Goal: Information Seeking & Learning: Check status

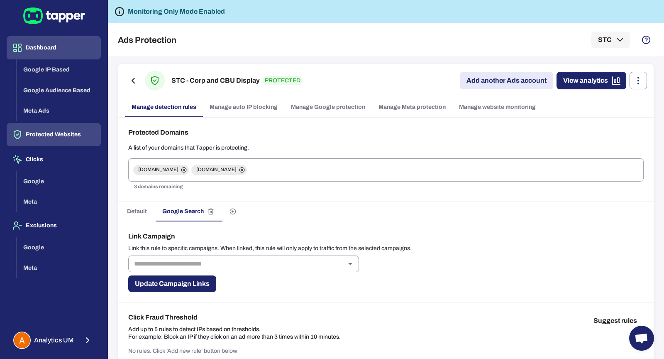
click at [51, 40] on button "Dashboard" at bounding box center [54, 47] width 94 height 23
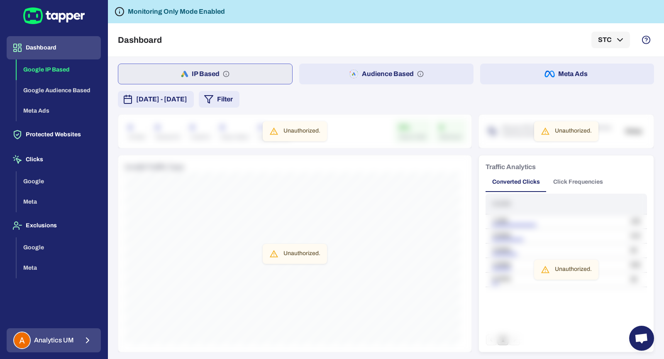
click at [71, 342] on span "Analytics UM" at bounding box center [54, 340] width 40 height 8
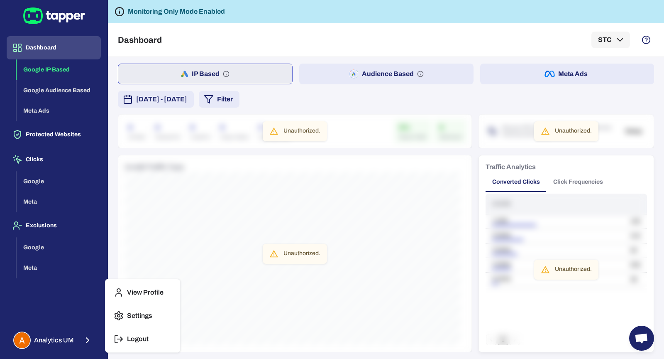
click at [112, 339] on button "Logout" at bounding box center [143, 339] width 68 height 20
click at [143, 341] on p "Logout" at bounding box center [138, 338] width 22 height 8
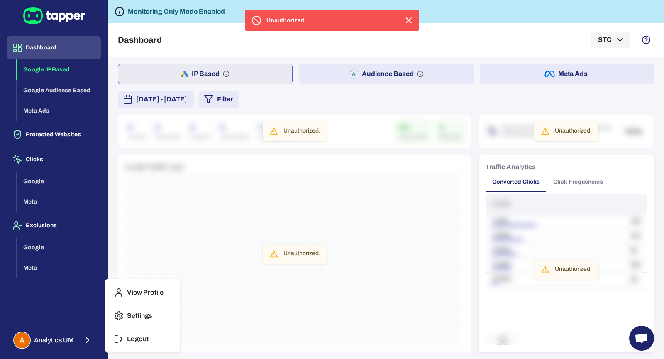
click at [77, 21] on div at bounding box center [332, 179] width 664 height 359
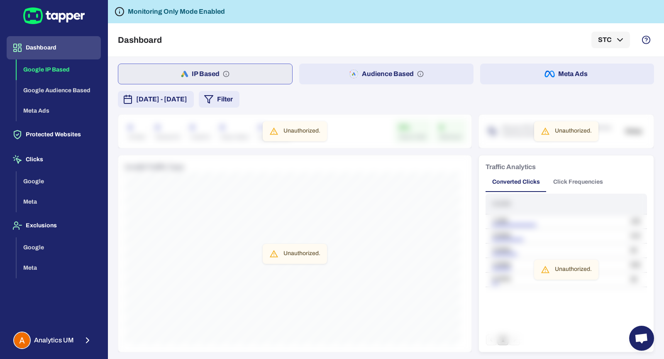
click at [68, 15] on icon at bounding box center [69, 18] width 7 height 10
click at [92, 341] on icon "button" at bounding box center [88, 340] width 10 height 10
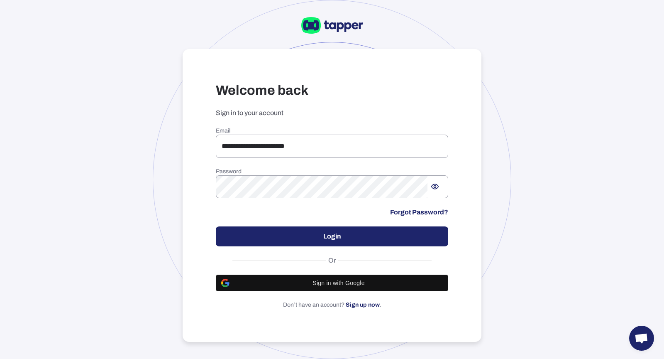
click at [150, 118] on div "**********" at bounding box center [332, 179] width 664 height 359
click at [183, 153] on div "**********" at bounding box center [332, 195] width 299 height 293
click at [260, 154] on input "**********" at bounding box center [332, 145] width 232 height 23
drag, startPoint x: 339, startPoint y: 147, endPoint x: 198, endPoint y: 148, distance: 141.1
click at [198, 148] on div "**********" at bounding box center [332, 195] width 299 height 293
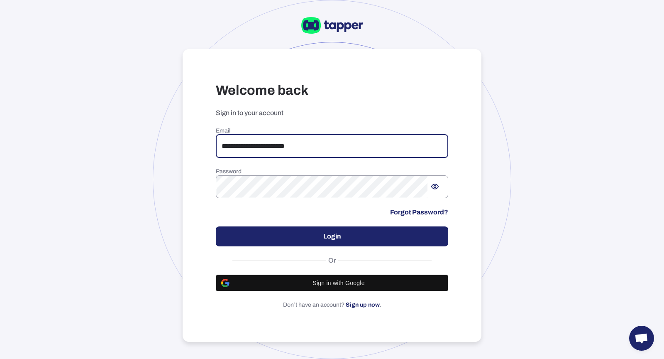
type input "*"
type input "**********"
click at [289, 239] on button "Login" at bounding box center [332, 236] width 232 height 20
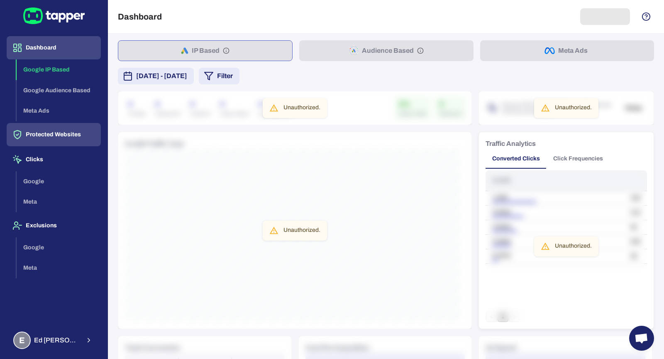
click at [72, 136] on button "Protected Websites" at bounding box center [54, 134] width 94 height 23
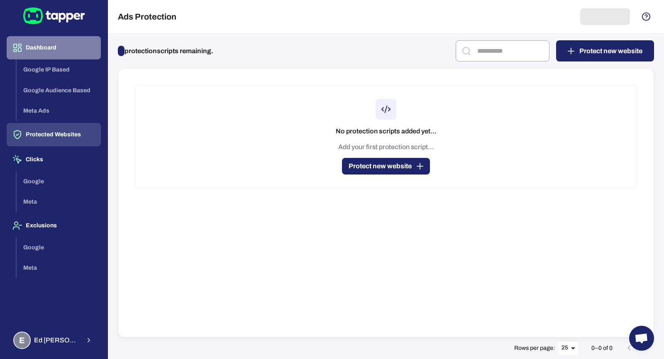
click at [59, 51] on button "Dashboard" at bounding box center [54, 47] width 94 height 23
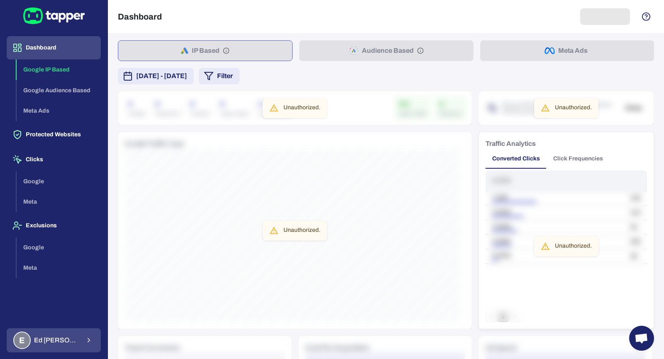
click at [55, 338] on span "Ed Crawford" at bounding box center [57, 340] width 46 height 8
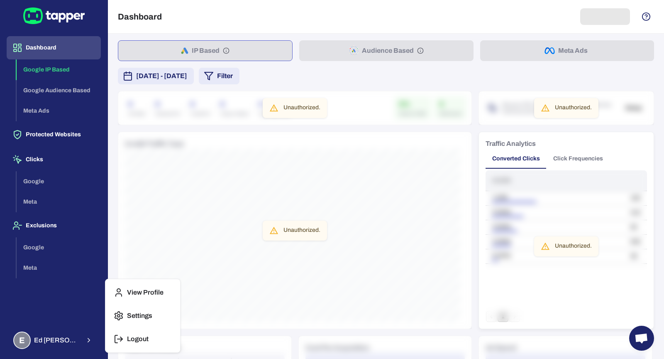
click at [137, 310] on button "Settings" at bounding box center [143, 315] width 68 height 20
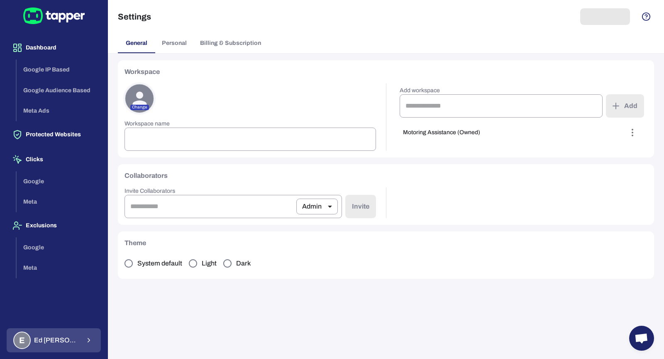
click at [46, 337] on span "Ed Crawford" at bounding box center [57, 340] width 46 height 8
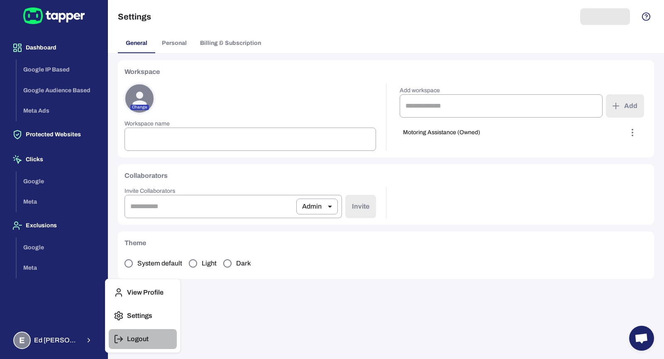
click at [131, 336] on p "Logout" at bounding box center [138, 338] width 22 height 8
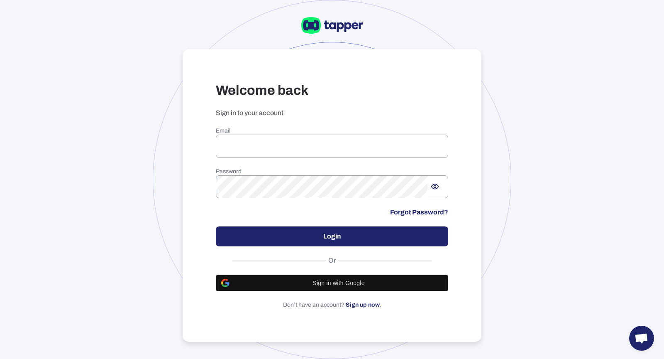
type input "**********"
click at [162, 137] on div at bounding box center [332, 179] width 359 height 359
click at [245, 237] on button "Login" at bounding box center [332, 236] width 232 height 20
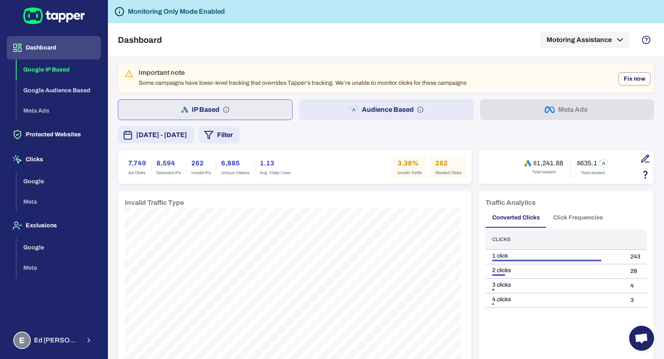
click at [336, 108] on button "Audience Based" at bounding box center [386, 109] width 174 height 21
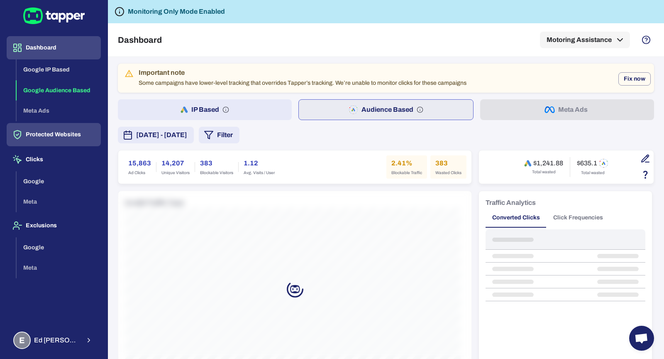
click at [69, 136] on button "Protected Websites" at bounding box center [54, 134] width 94 height 23
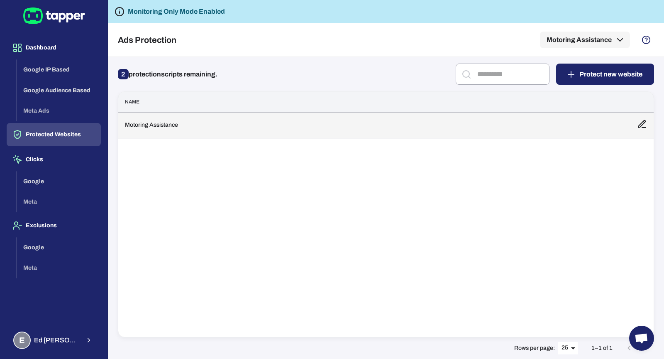
click at [249, 124] on td "Motoring Assistance" at bounding box center [374, 125] width 512 height 26
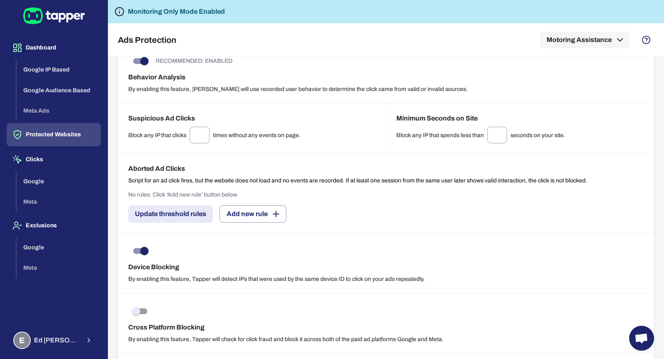
scroll to position [609, 0]
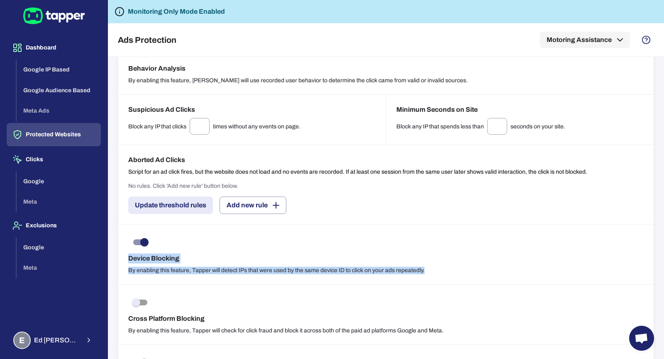
drag, startPoint x: 436, startPoint y: 266, endPoint x: 128, endPoint y: 259, distance: 307.6
click at [128, 259] on div "Device Blocking By enabling this feature, Tapper will detect IPs that were used…" at bounding box center [385, 254] width 535 height 60
click at [134, 260] on div "Device Blocking By enabling this feature, Tapper will detect IPs that were used…" at bounding box center [385, 254] width 535 height 60
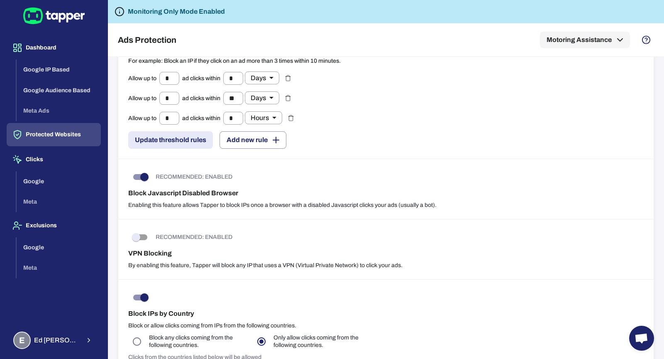
scroll to position [145, 0]
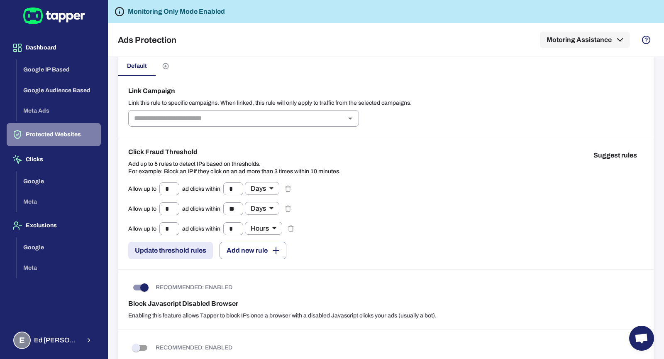
click at [83, 141] on button "Protected Websites" at bounding box center [54, 134] width 94 height 23
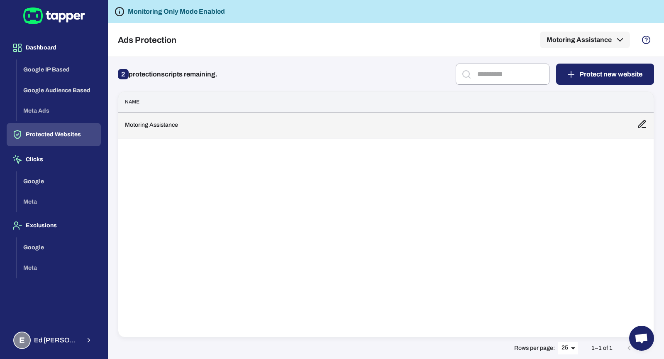
click at [248, 122] on td "Motoring Assistance" at bounding box center [374, 125] width 512 height 26
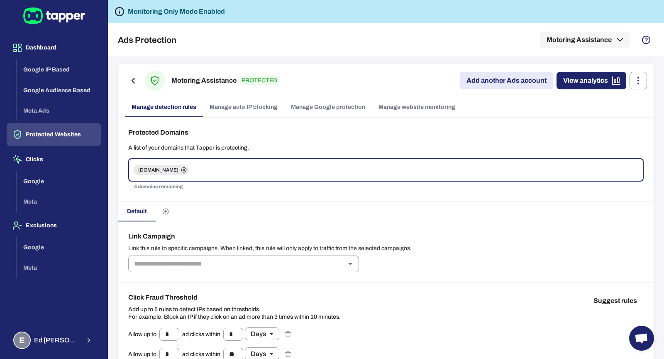
click at [323, 108] on link "Manage Google protection" at bounding box center [328, 107] width 88 height 20
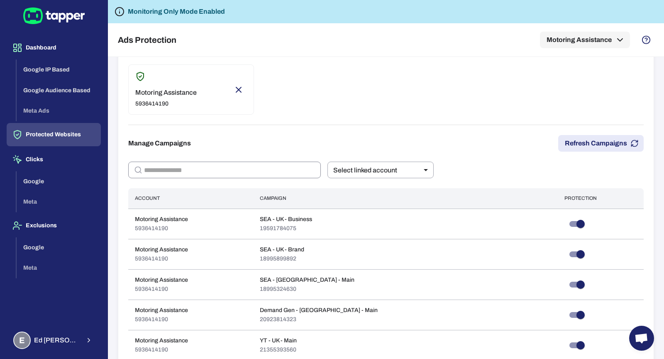
scroll to position [452, 0]
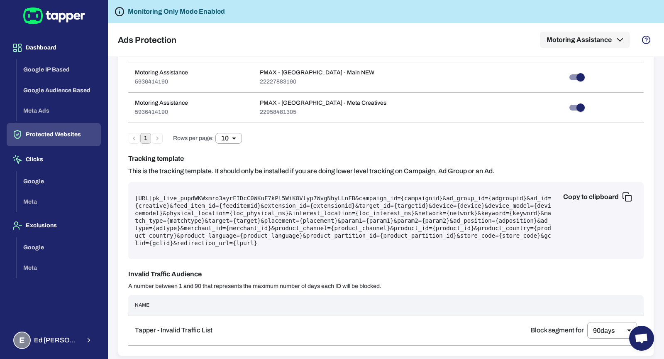
click at [596, 330] on body "Dashboard Google IP Based Google Audience Based Meta Ads Protected Websites Cli…" at bounding box center [332, 179] width 664 height 359
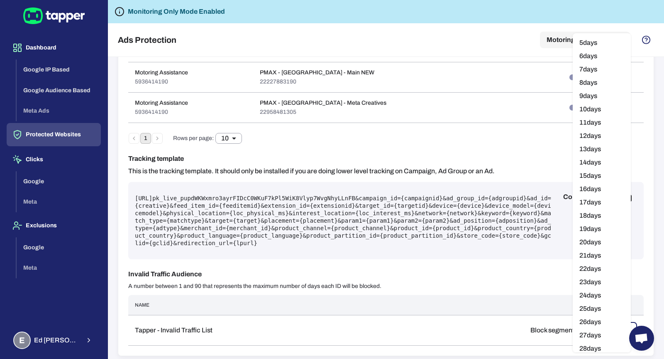
scroll to position [0, 0]
click at [485, 319] on div at bounding box center [332, 179] width 664 height 359
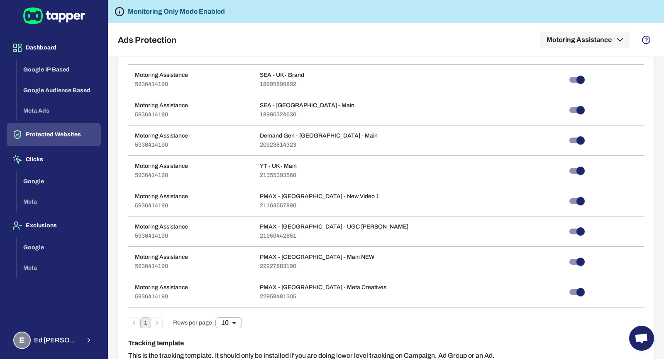
scroll to position [264, 0]
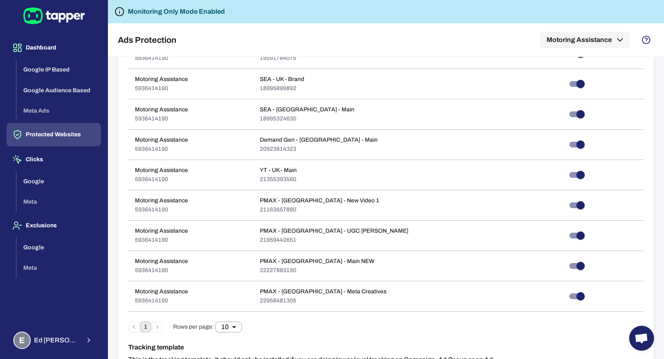
click at [41, 140] on button "Protected Websites" at bounding box center [54, 134] width 94 height 23
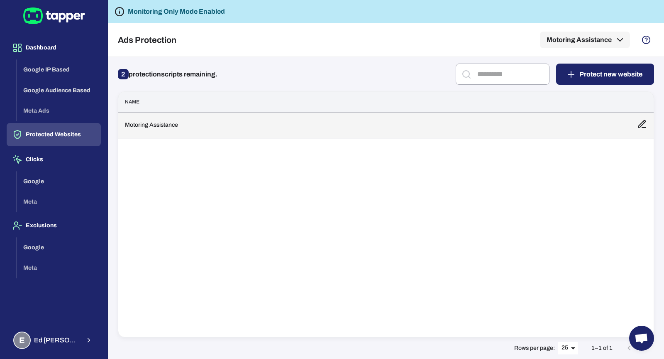
click at [200, 122] on td "Motoring Assistance" at bounding box center [374, 125] width 512 height 26
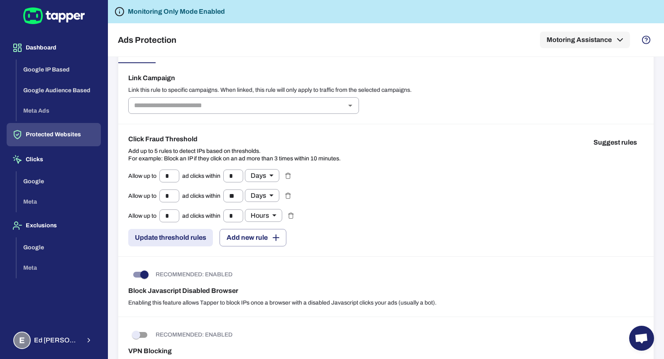
scroll to position [181, 0]
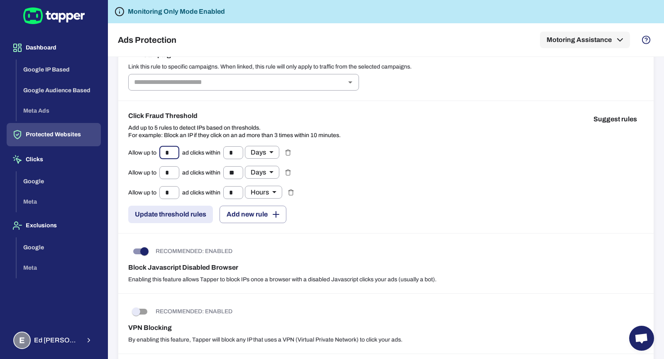
click at [169, 150] on input "*" at bounding box center [169, 152] width 20 height 13
click at [169, 193] on input "*" at bounding box center [169, 192] width 20 height 13
type input "*"
click at [171, 172] on input "*" at bounding box center [169, 172] width 20 height 13
click at [172, 149] on input "*" at bounding box center [169, 152] width 20 height 13
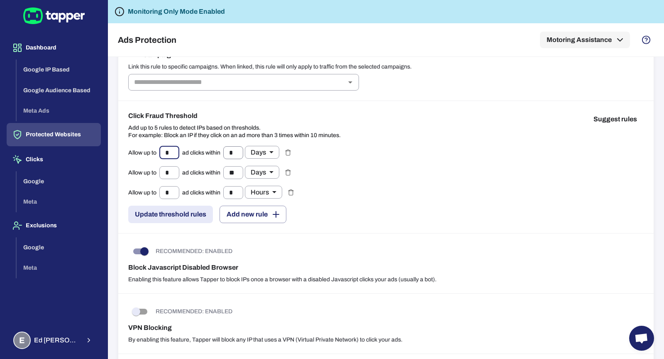
click at [239, 151] on input "*" at bounding box center [233, 152] width 20 height 13
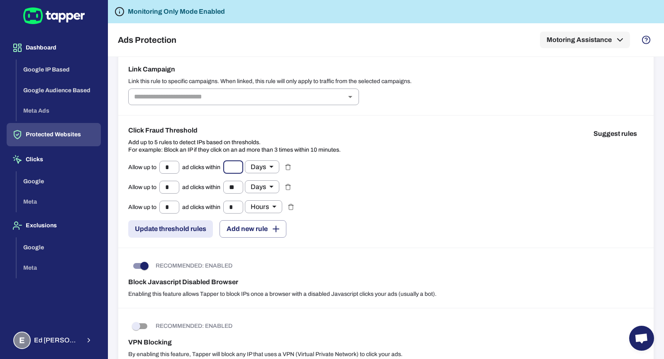
scroll to position [163, 0]
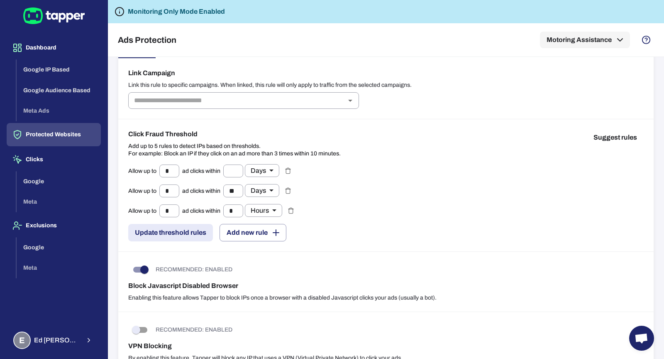
click at [416, 217] on div "Allow up to * ​ ad clicks within ​ Days ***** ​ Allow up to * ​ ad clicks withi…" at bounding box center [385, 202] width 515 height 77
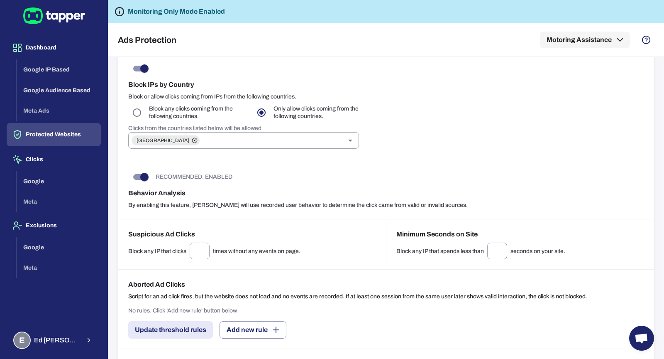
scroll to position [664, 0]
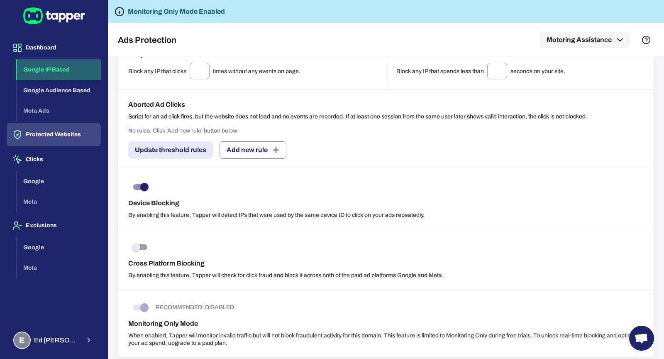
click at [61, 73] on button "Google IP Based" at bounding box center [59, 69] width 84 height 21
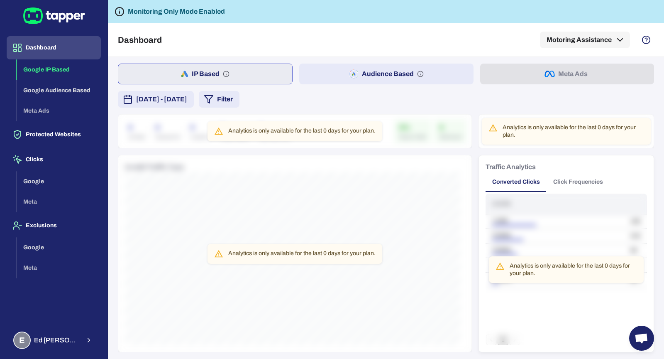
click at [176, 100] on span "[DATE] - [DATE]" at bounding box center [161, 99] width 51 height 10
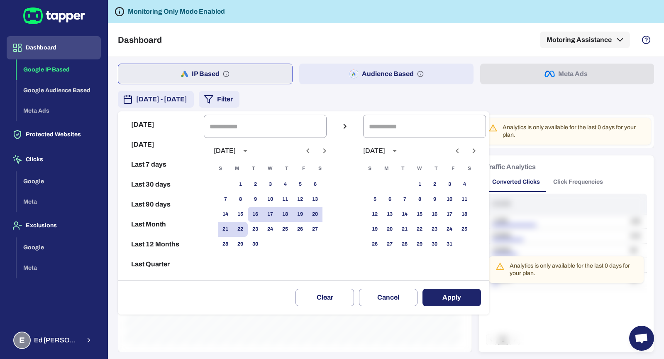
click at [75, 332] on div at bounding box center [332, 179] width 664 height 359
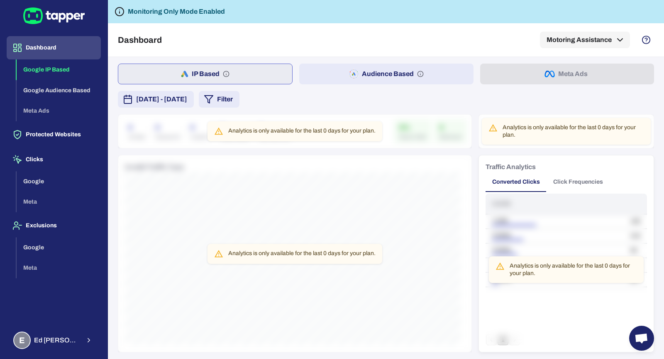
click at [78, 337] on div at bounding box center [332, 179] width 664 height 359
click at [95, 343] on button "E [PERSON_NAME]" at bounding box center [54, 340] width 94 height 24
click at [111, 337] on button "Logout" at bounding box center [143, 339] width 68 height 20
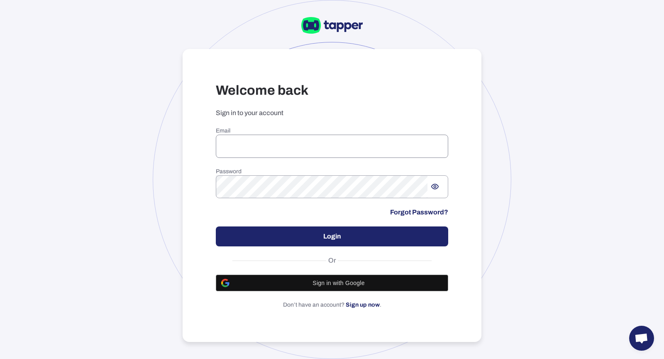
type input "**********"
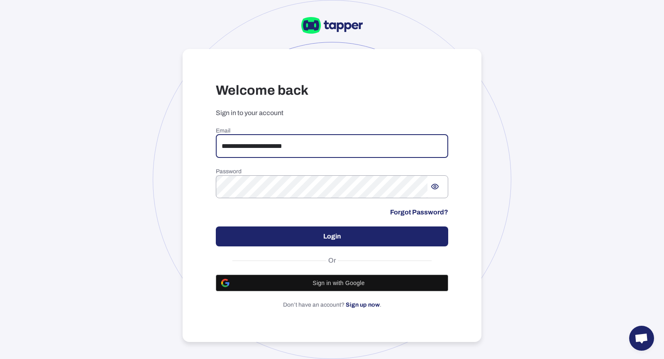
click at [320, 142] on input "**********" at bounding box center [332, 145] width 232 height 23
click at [325, 145] on input "**********" at bounding box center [332, 145] width 232 height 23
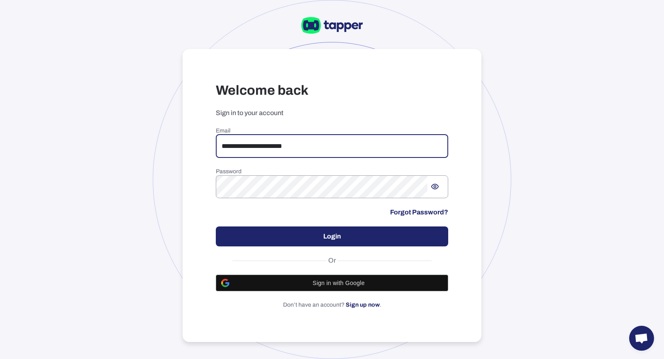
drag, startPoint x: 325, startPoint y: 145, endPoint x: 200, endPoint y: 131, distance: 126.6
click at [200, 131] on div "**********" at bounding box center [332, 195] width 299 height 293
type input "**********"
click at [295, 233] on button "Login" at bounding box center [332, 236] width 232 height 20
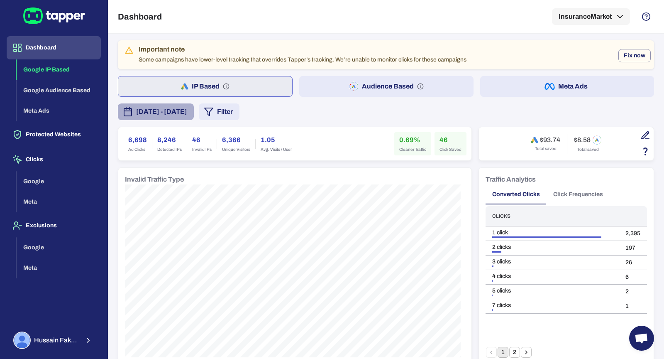
click at [187, 114] on span "[DATE] - [DATE]" at bounding box center [161, 112] width 51 height 10
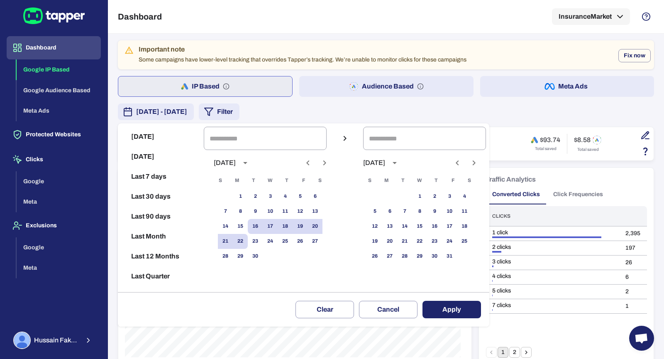
click at [311, 164] on icon "Previous month" at bounding box center [308, 163] width 10 height 10
click at [309, 163] on icon "Previous month" at bounding box center [307, 162] width 3 height 5
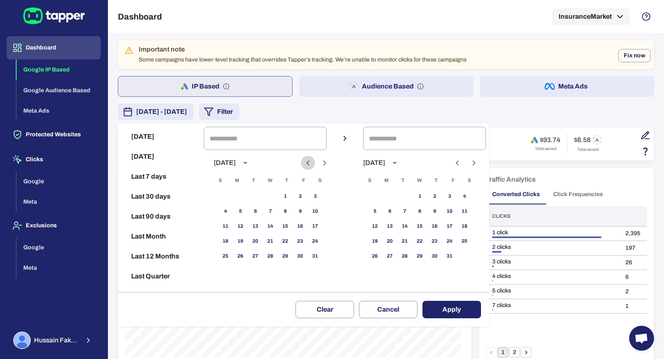
click at [309, 163] on icon "Previous month" at bounding box center [307, 162] width 3 height 5
click at [278, 193] on button "1" at bounding box center [270, 196] width 15 height 15
type input "**********"
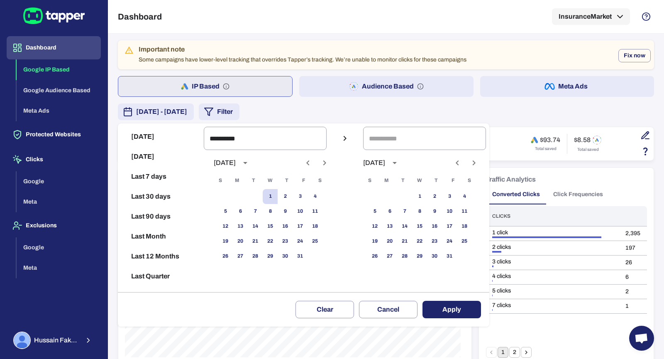
click at [459, 162] on icon "Previous month" at bounding box center [457, 163] width 10 height 10
click at [394, 242] on button "22" at bounding box center [389, 241] width 15 height 15
type input "**********"
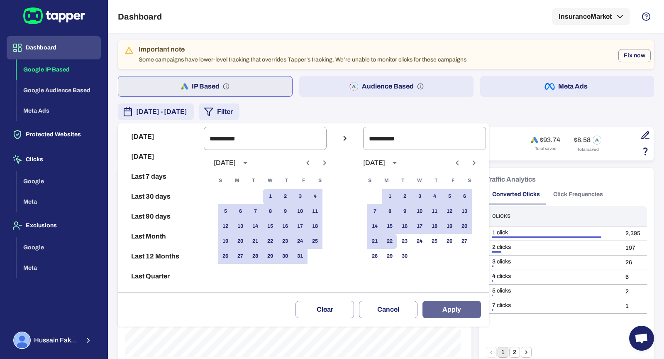
drag, startPoint x: 466, startPoint y: 308, endPoint x: 361, endPoint y: 256, distance: 117.1
click at [466, 308] on button "Apply" at bounding box center [451, 308] width 59 height 17
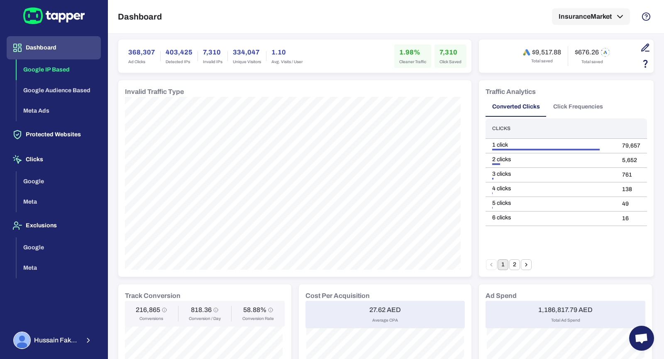
scroll to position [84, 0]
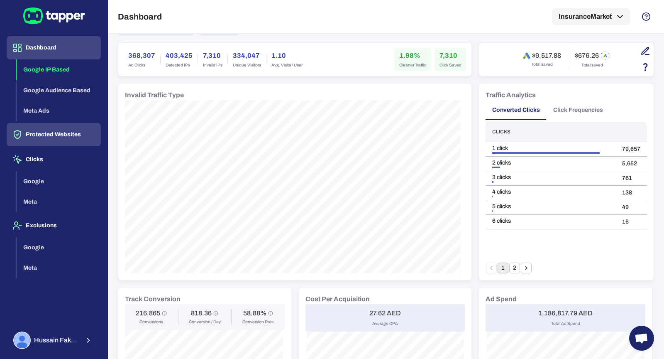
click at [74, 142] on button "Protected Websites" at bounding box center [54, 134] width 94 height 23
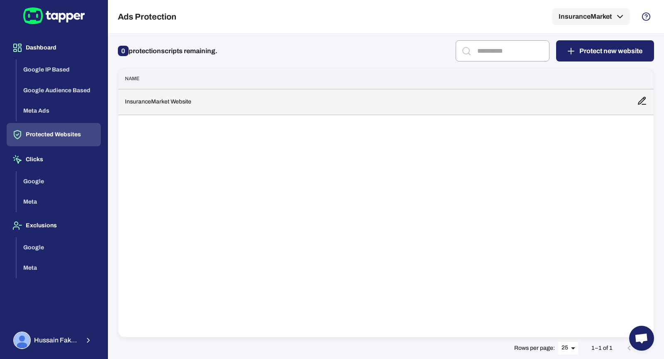
click at [251, 108] on td "InsuranceMarket Website" at bounding box center [374, 102] width 512 height 26
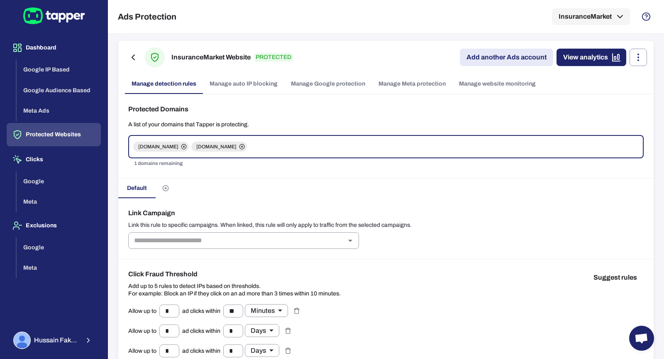
click at [312, 85] on link "Manage Google protection" at bounding box center [328, 84] width 88 height 20
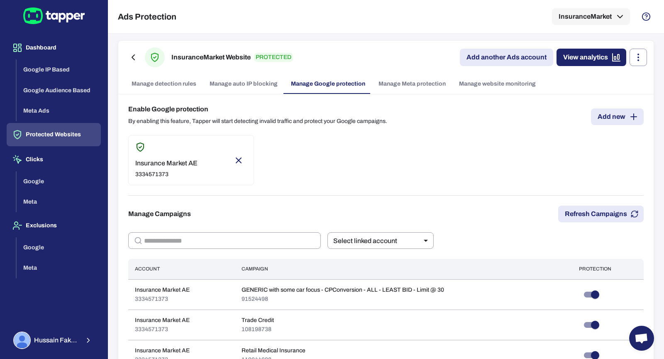
scroll to position [459, 0]
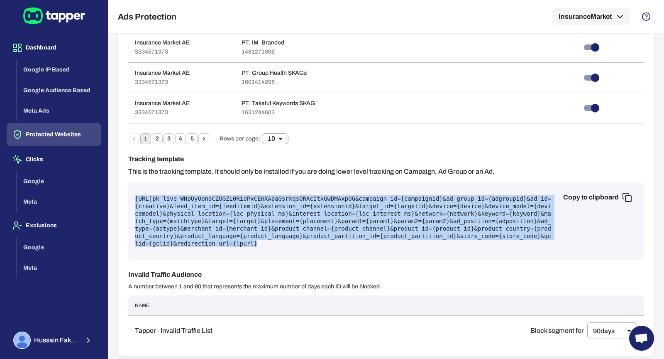
drag, startPoint x: 476, startPoint y: 242, endPoint x: 135, endPoint y: 193, distance: 345.2
click at [135, 195] on pre "https://protect.tapper.ai/google-ads/click?pk= pk_live_WNpUyOonaCZUGZL0RioPxCEn…" at bounding box center [386, 221] width 502 height 52
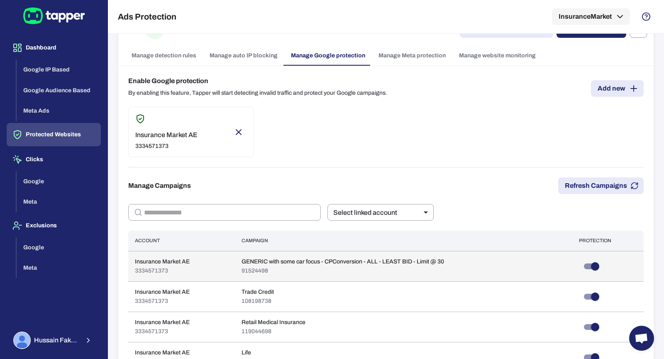
scroll to position [0, 0]
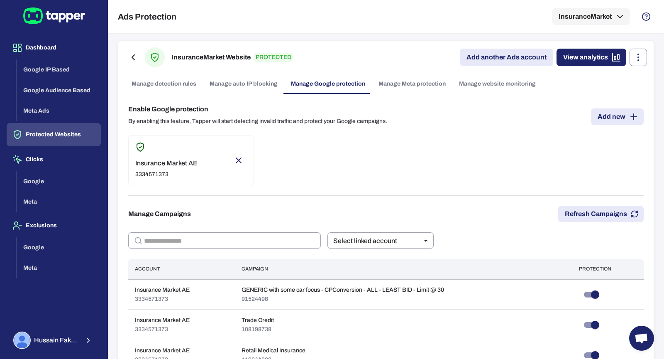
click at [486, 89] on link "Manage website monitoring" at bounding box center [497, 84] width 90 height 20
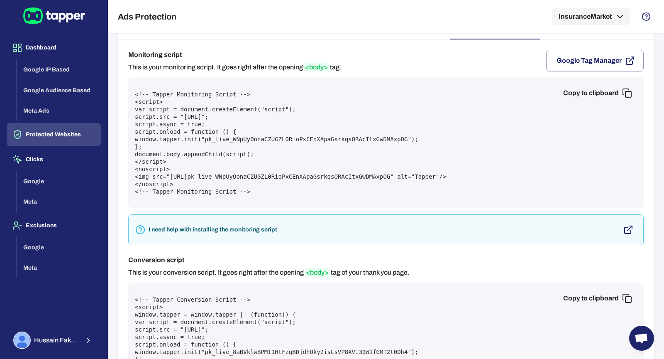
scroll to position [131, 0]
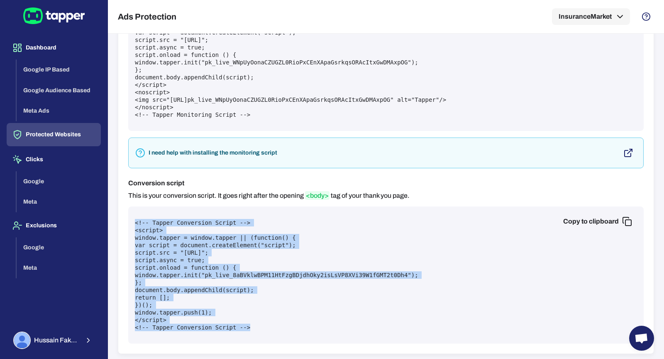
drag, startPoint x: 254, startPoint y: 335, endPoint x: 143, endPoint y: 211, distance: 166.1
click at [143, 211] on div "Copy to clipboard <!-- Tapper Conversion Script --> <script> window.tapper = wi…" at bounding box center [385, 274] width 515 height 137
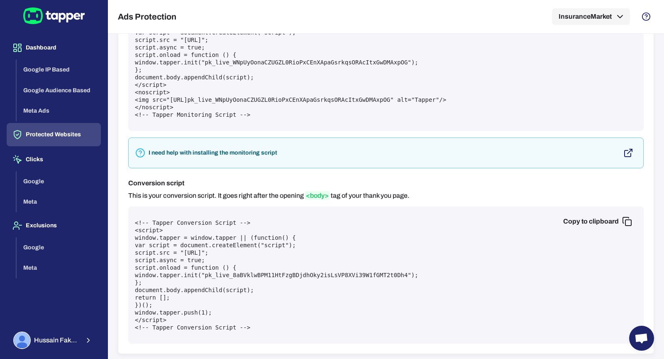
click at [213, 219] on pre "<!-- Tapper Conversion Script --> <script> window.tapper = window.tapper || (fu…" at bounding box center [386, 275] width 502 height 112
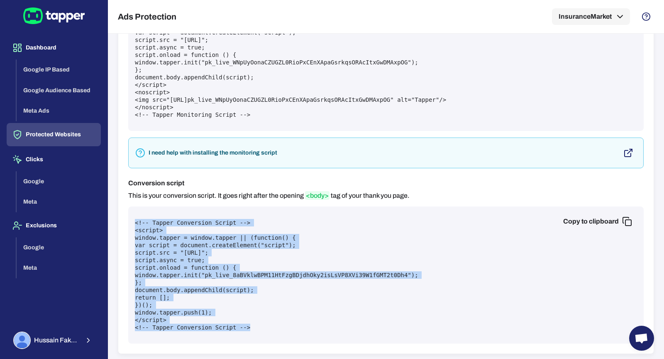
drag, startPoint x: 266, startPoint y: 323, endPoint x: 142, endPoint y: 217, distance: 163.5
click at [142, 219] on pre "<!-- Tapper Conversion Script --> <script> window.tapper = window.tapper || (fu…" at bounding box center [386, 275] width 502 height 112
click at [56, 53] on button "Dashboard" at bounding box center [54, 47] width 94 height 23
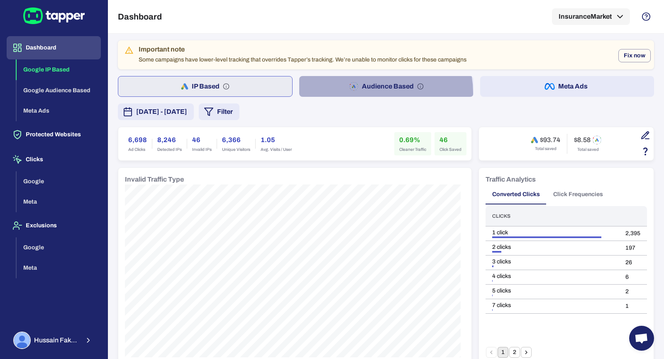
click at [368, 93] on button "Audience Based" at bounding box center [386, 86] width 174 height 21
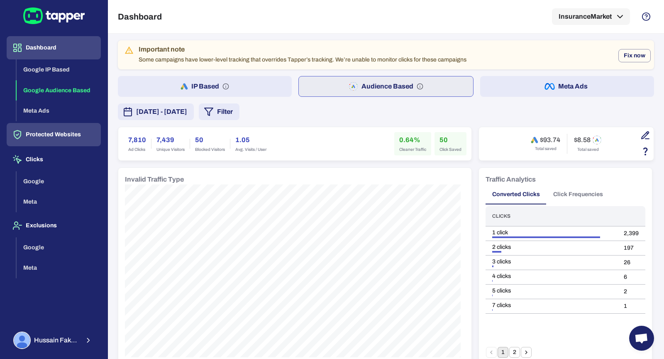
click at [80, 137] on button "Protected Websites" at bounding box center [54, 134] width 94 height 23
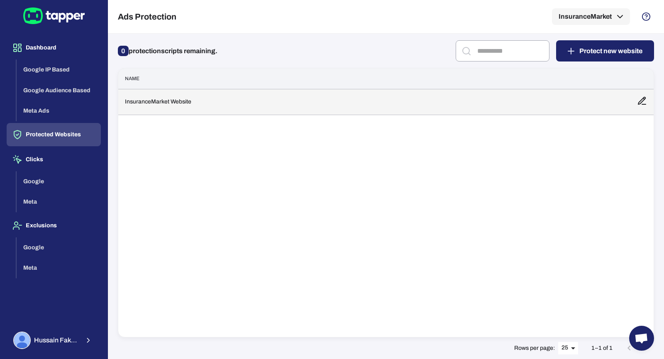
click at [226, 105] on td "InsuranceMarket Website" at bounding box center [374, 102] width 512 height 26
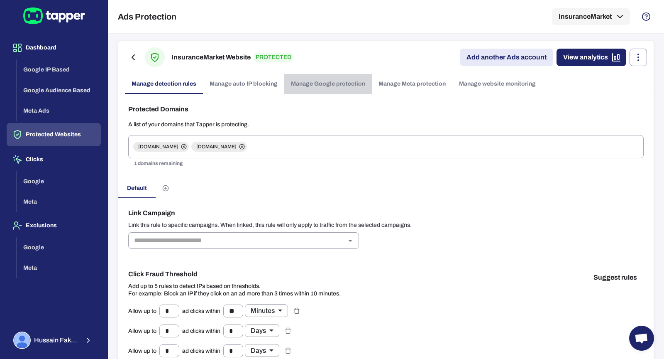
click at [329, 84] on link "Manage Google protection" at bounding box center [328, 84] width 88 height 20
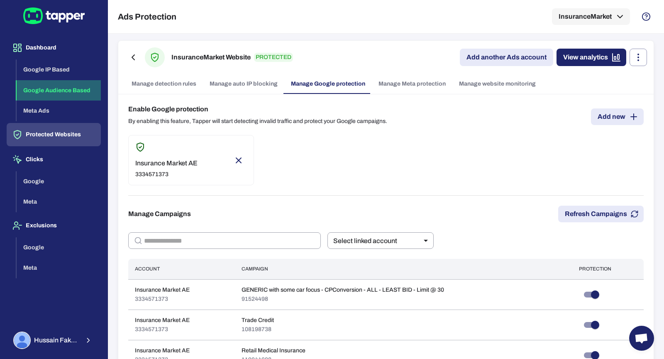
click at [71, 92] on button "Google Audience Based" at bounding box center [59, 90] width 84 height 21
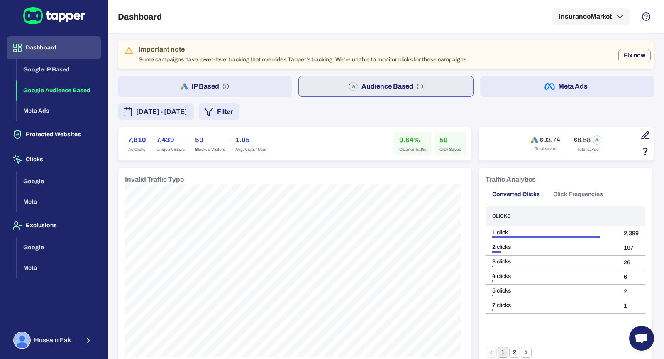
click at [187, 107] on span "[DATE] - [DATE]" at bounding box center [161, 112] width 51 height 10
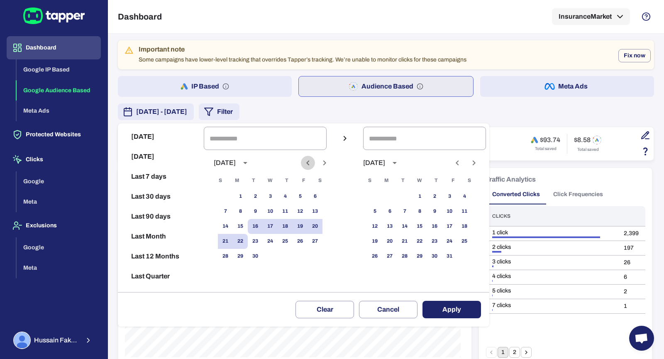
click at [313, 164] on icon "Previous month" at bounding box center [308, 163] width 10 height 10
click at [308, 195] on button "1" at bounding box center [300, 196] width 15 height 15
type input "**********"
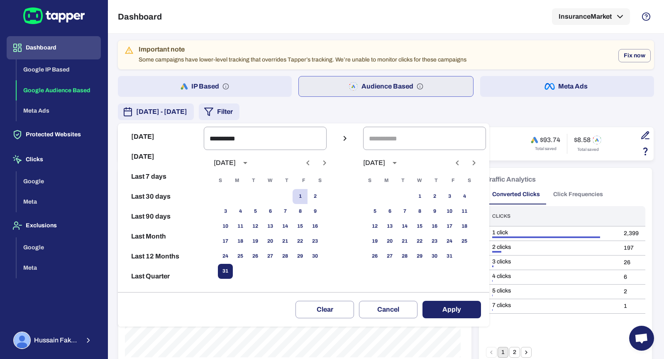
click at [233, 273] on button "31" at bounding box center [225, 271] width 15 height 15
type input "**********"
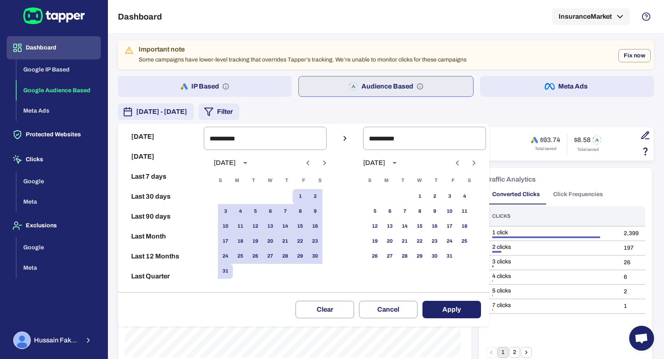
click at [455, 315] on button "Apply" at bounding box center [451, 308] width 59 height 17
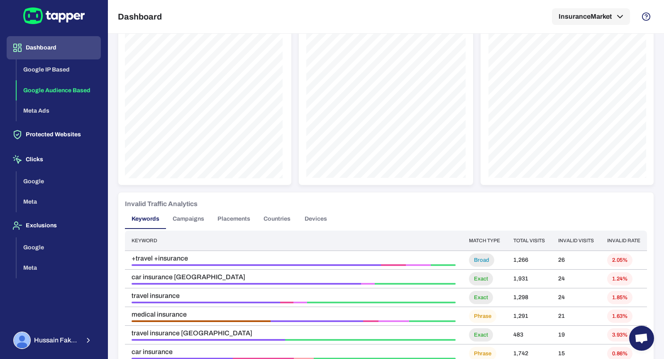
scroll to position [623, 0]
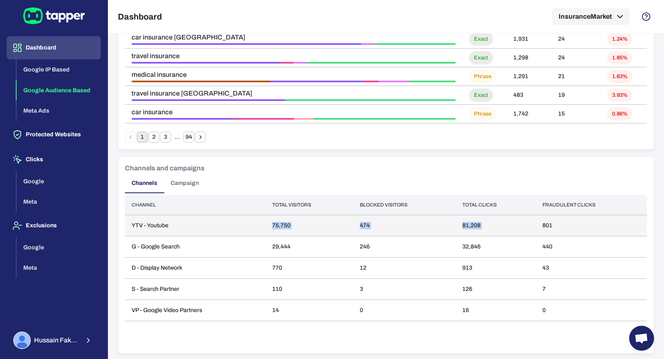
drag, startPoint x: 269, startPoint y: 222, endPoint x: 557, endPoint y: 220, distance: 288.4
click at [557, 220] on tr "YTV - Youtube 75,750 474 81,208 801" at bounding box center [386, 225] width 522 height 21
click at [559, 222] on td "801" at bounding box center [591, 225] width 111 height 21
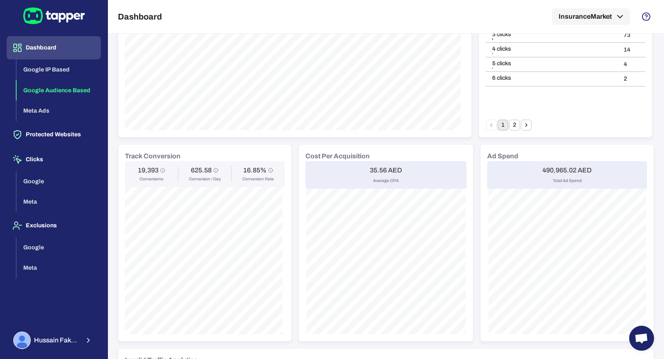
scroll to position [0, 0]
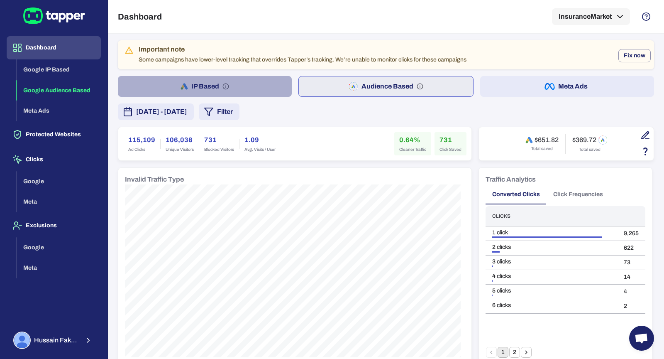
click at [218, 91] on button "IP Based" at bounding box center [205, 86] width 174 height 21
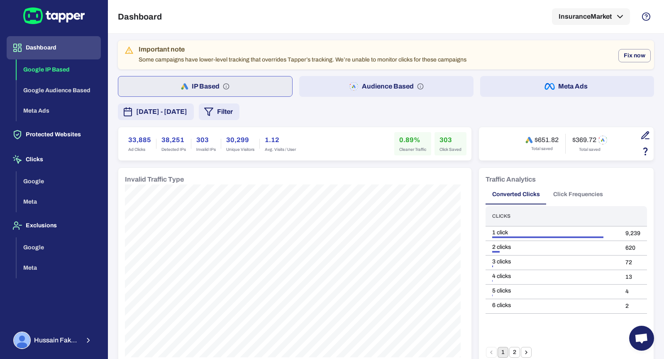
click at [352, 78] on button "Audience Based" at bounding box center [386, 86] width 174 height 21
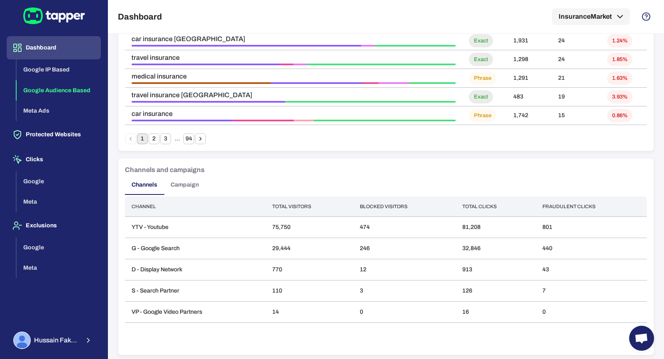
scroll to position [623, 0]
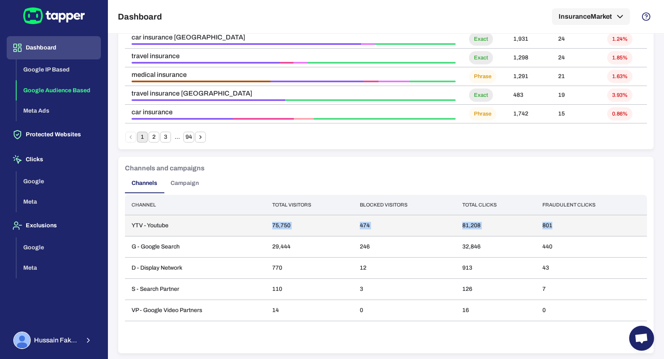
drag, startPoint x: 265, startPoint y: 224, endPoint x: 552, endPoint y: 234, distance: 287.4
click at [552, 234] on tr "YTV - Youtube 75,750 474 81,208 801" at bounding box center [386, 225] width 522 height 21
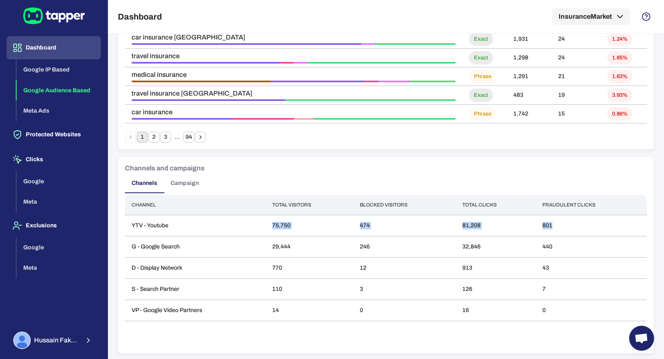
click at [163, 176] on button "Channels" at bounding box center [144, 183] width 39 height 20
click at [182, 188] on button "Campaign" at bounding box center [185, 183] width 42 height 20
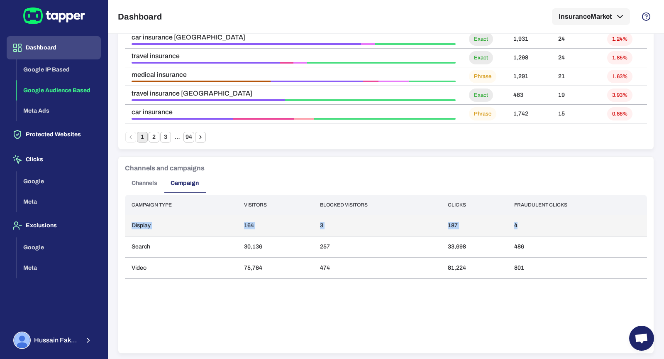
drag, startPoint x: 529, startPoint y: 225, endPoint x: 125, endPoint y: 227, distance: 403.4
click at [125, 227] on tr "Display 164 3 187 4" at bounding box center [386, 225] width 522 height 21
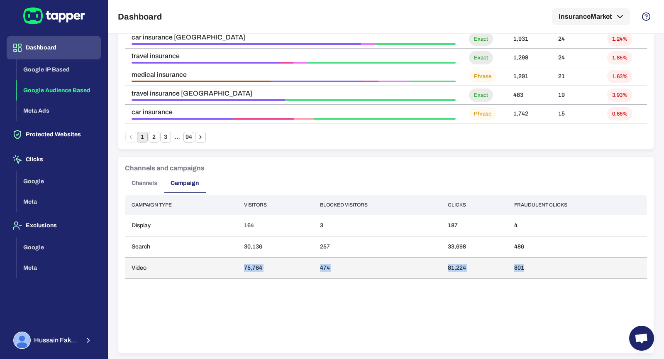
drag, startPoint x: 240, startPoint y: 269, endPoint x: 527, endPoint y: 273, distance: 287.2
click at [527, 273] on tr "Video 75,764 474 81,224 801" at bounding box center [386, 267] width 522 height 21
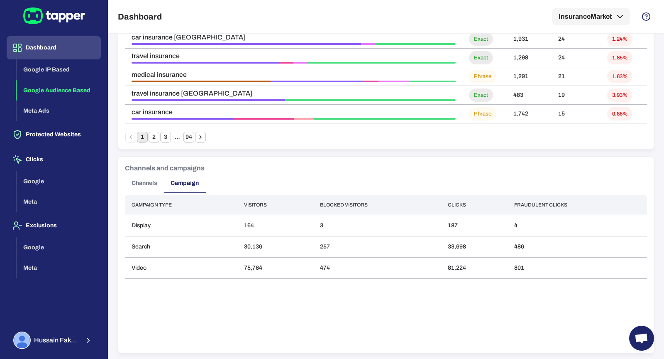
click at [334, 280] on div "Campaign type Visitors Blocked visitors Clicks Fraudulent clicks Display 164 3 …" at bounding box center [386, 270] width 522 height 151
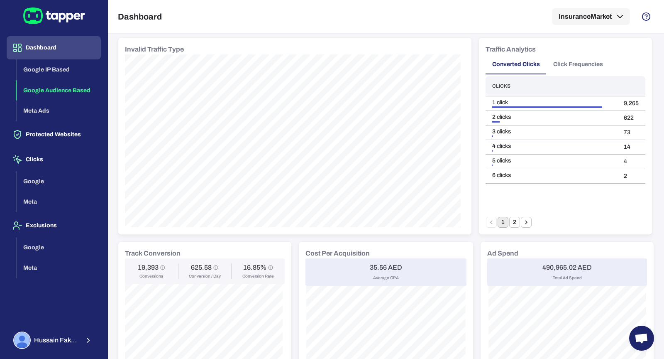
scroll to position [0, 0]
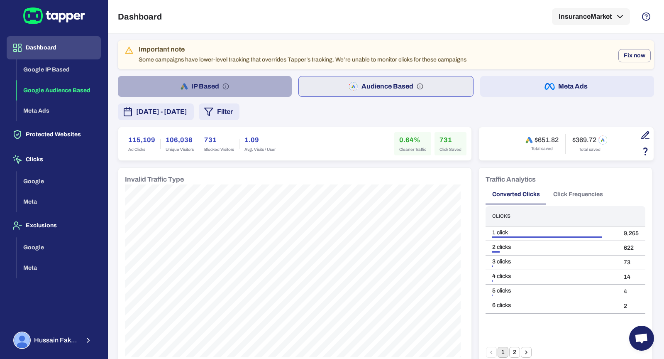
click at [274, 92] on button "IP Based" at bounding box center [205, 86] width 174 height 21
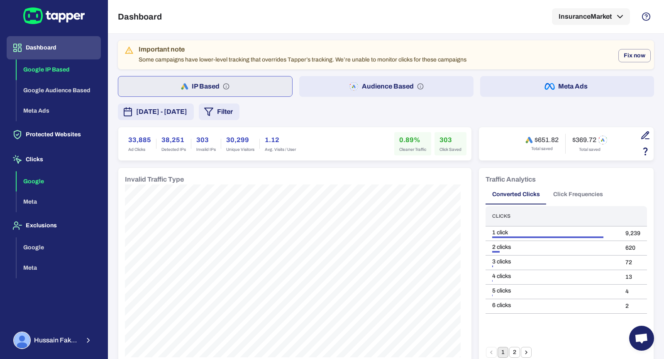
click at [45, 181] on button "Google" at bounding box center [59, 181] width 84 height 21
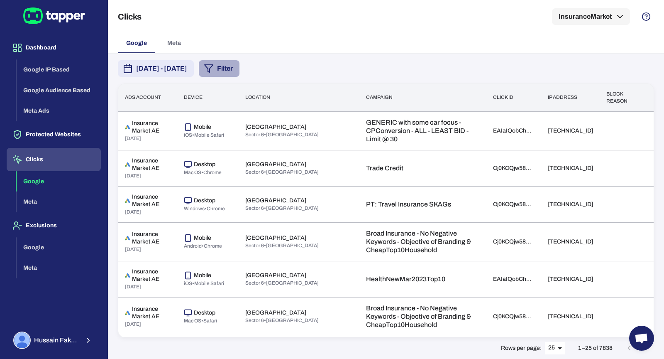
click at [239, 71] on button "Filter" at bounding box center [219, 68] width 41 height 17
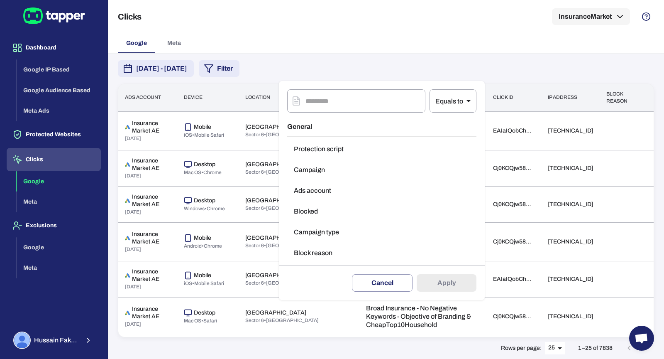
click at [344, 249] on button "Block reason" at bounding box center [381, 252] width 189 height 17
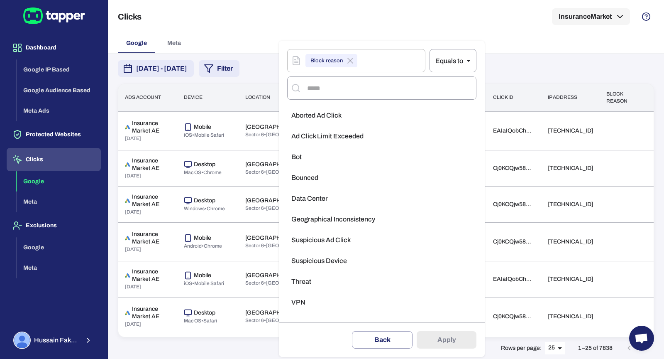
click at [322, 280] on li "Threat" at bounding box center [381, 281] width 189 height 17
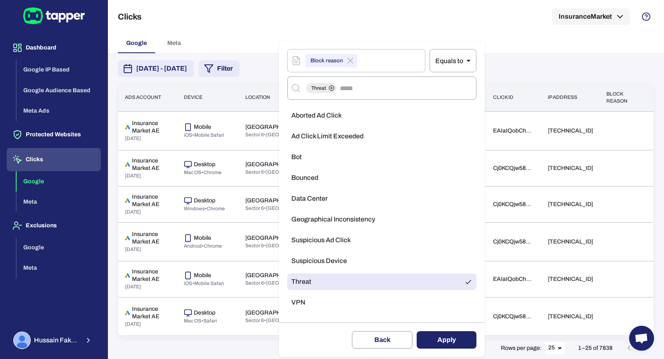
click at [432, 338] on button "Apply" at bounding box center [447, 339] width 60 height 17
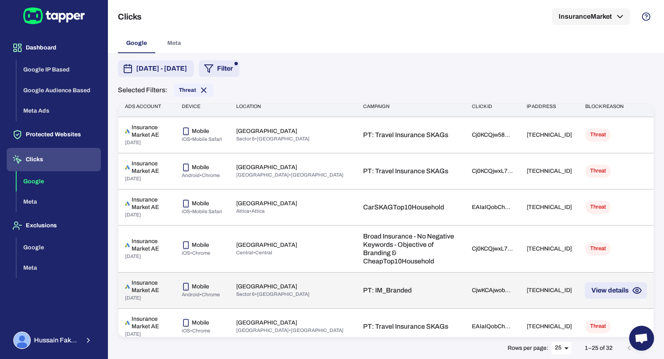
scroll to position [21, 0]
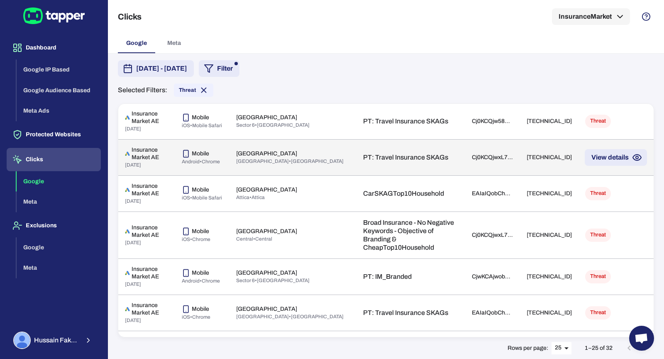
click at [356, 168] on td "PT: Travel Insurance SKAGs" at bounding box center [410, 157] width 109 height 36
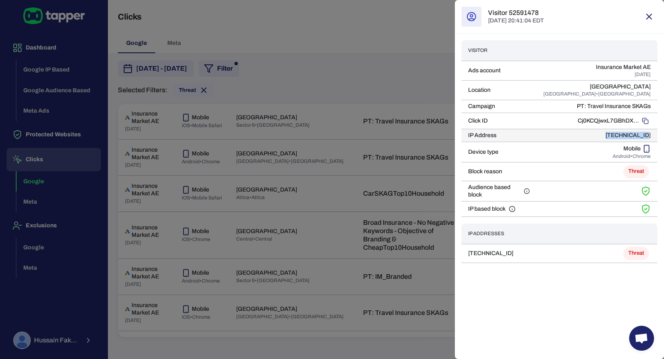
drag, startPoint x: 610, startPoint y: 134, endPoint x: 654, endPoint y: 134, distance: 43.2
click at [654, 134] on td "185.192.70.75" at bounding box center [597, 135] width 121 height 13
copy p "185.192.70.75"
click at [227, 150] on div at bounding box center [332, 179] width 664 height 359
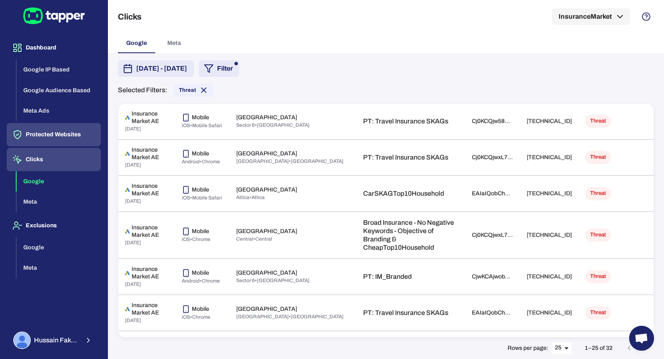
click at [80, 135] on button "Protected Websites" at bounding box center [54, 134] width 94 height 23
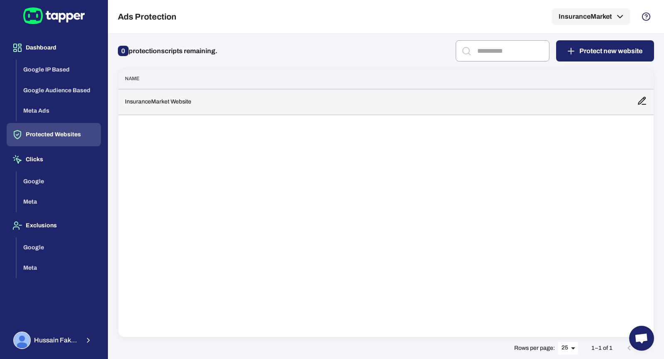
click at [231, 110] on td "InsuranceMarket Website" at bounding box center [374, 102] width 512 height 26
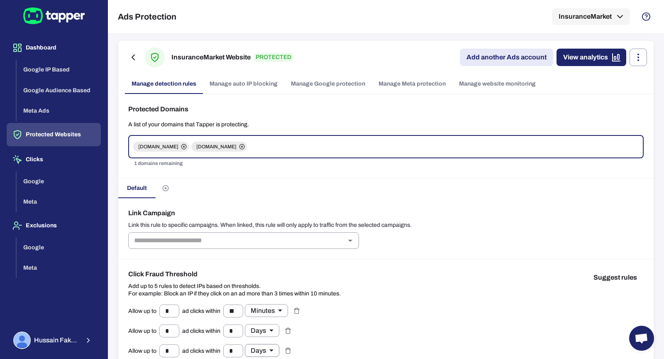
scroll to position [156, 0]
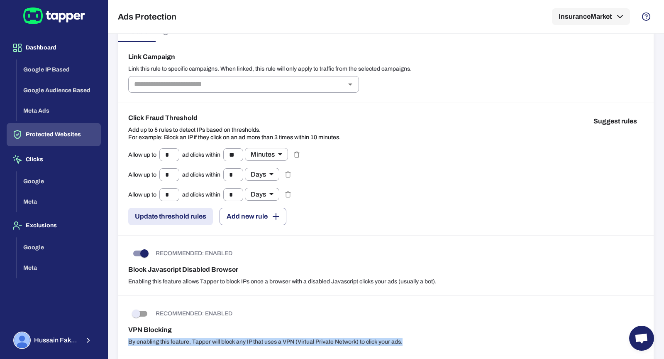
drag, startPoint x: 410, startPoint y: 338, endPoint x: 118, endPoint y: 337, distance: 292.2
click at [118, 337] on div "RECOMMENDED: ENABLED VPN Blocking By enabling this feature, Tapper will block a…" at bounding box center [385, 325] width 535 height 60
click at [242, 338] on p "By enabling this feature, Tapper will block any IP that uses a VPN (Virtual Pri…" at bounding box center [385, 341] width 515 height 7
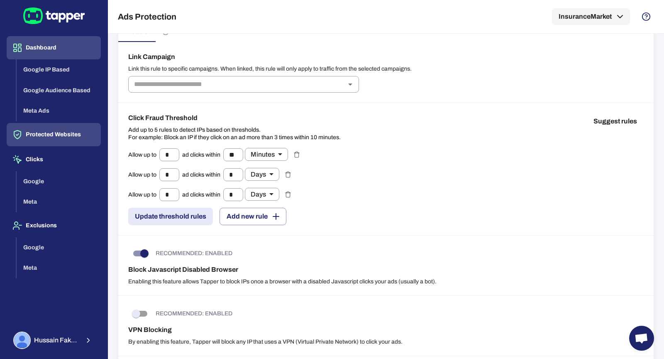
click at [59, 49] on button "Dashboard" at bounding box center [54, 47] width 94 height 23
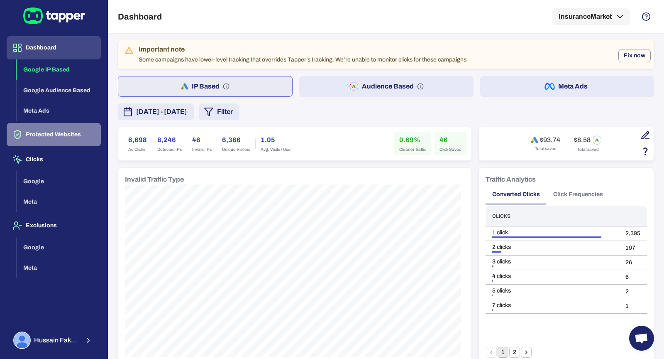
click at [89, 129] on button "Protected Websites" at bounding box center [54, 134] width 94 height 23
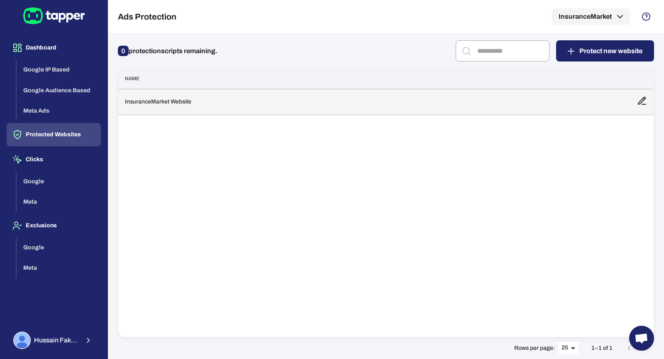
click at [181, 98] on td "InsuranceMarket Website" at bounding box center [374, 102] width 512 height 26
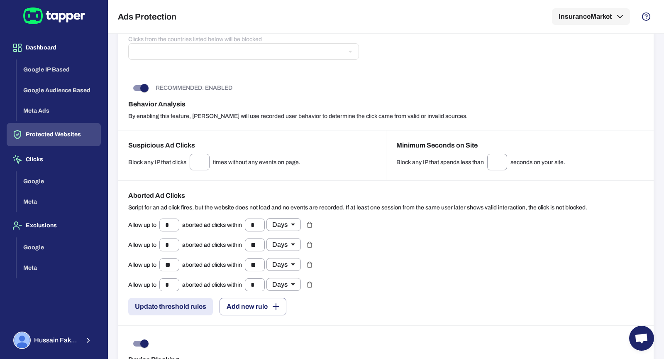
scroll to position [565, 0]
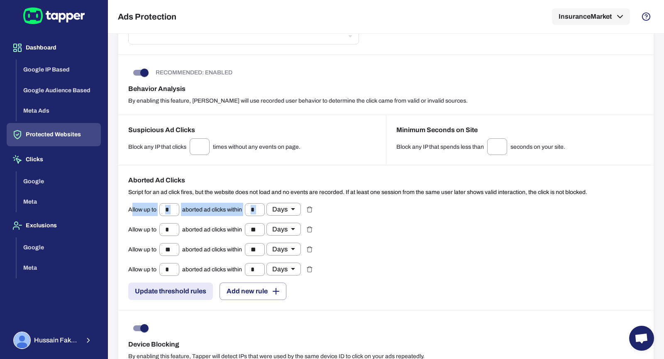
drag, startPoint x: 130, startPoint y: 204, endPoint x: 327, endPoint y: 209, distance: 197.2
click at [327, 209] on div "Allow up to * ​ aborted ad clicks within * ​ Days ***** ​ Allow up to * ​ abort…" at bounding box center [385, 251] width 515 height 97
drag, startPoint x: 415, startPoint y: 185, endPoint x: 409, endPoint y: 187, distance: 6.6
click at [416, 188] on p "Script for an ad click fires, but the website does not load and no events are r…" at bounding box center [357, 191] width 459 height 7
drag, startPoint x: 273, startPoint y: 187, endPoint x: 196, endPoint y: 186, distance: 76.8
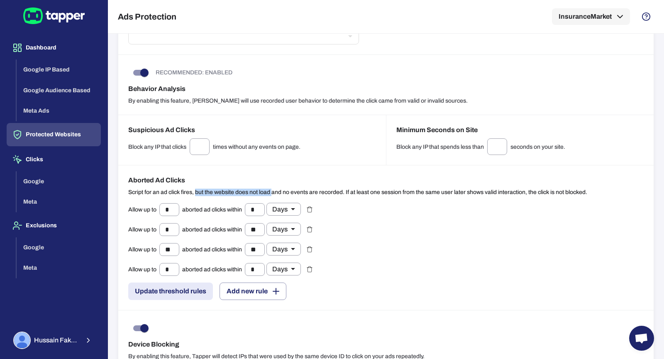
click at [196, 188] on p "Script for an ad click fires, but the website does not load and no events are r…" at bounding box center [357, 191] width 459 height 7
click at [57, 185] on button "Google" at bounding box center [59, 181] width 84 height 21
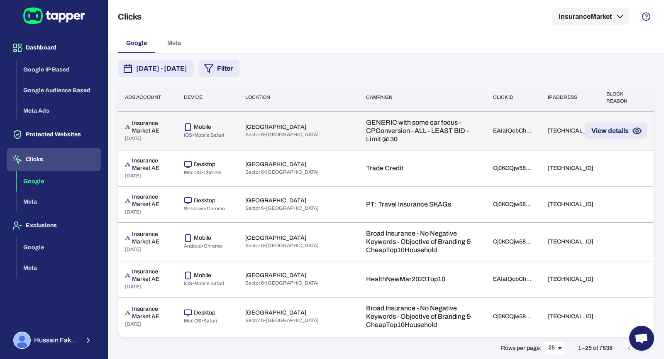
click at [541, 139] on td "92.97.213.236" at bounding box center [570, 130] width 59 height 39
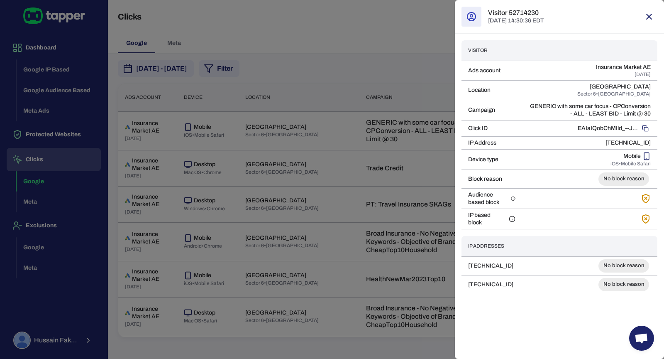
click at [370, 64] on div at bounding box center [332, 179] width 664 height 359
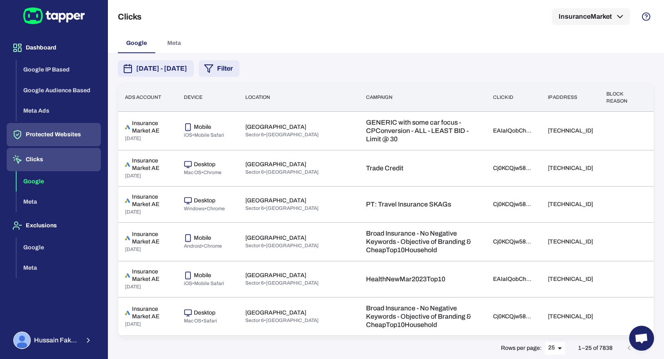
click at [46, 144] on button "Protected Websites" at bounding box center [54, 134] width 94 height 23
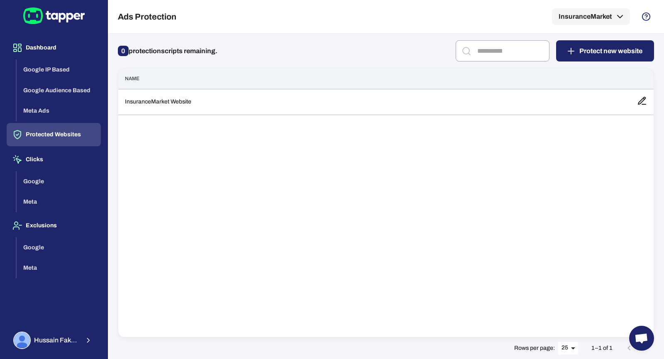
click at [47, 141] on button "Protected Websites" at bounding box center [54, 134] width 94 height 23
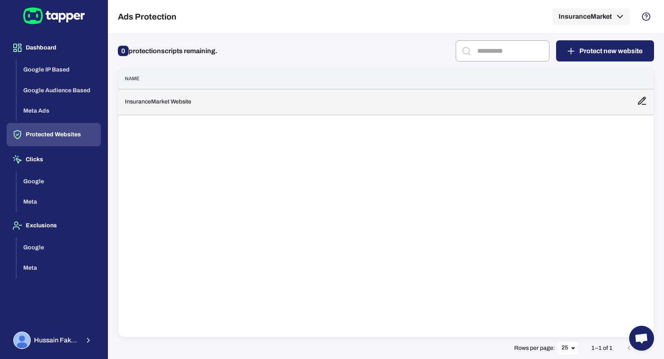
click at [179, 103] on td "InsuranceMarket Website" at bounding box center [374, 102] width 512 height 26
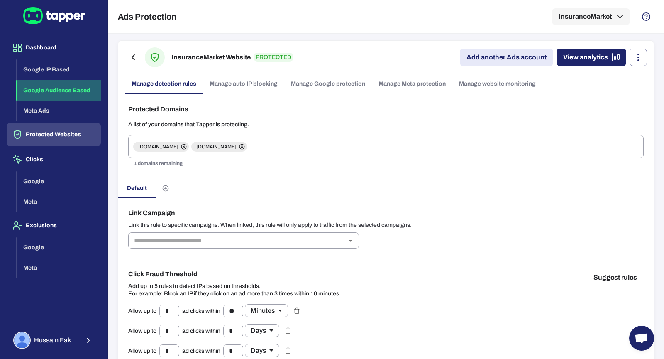
click at [63, 80] on button "Google Audience Based" at bounding box center [59, 90] width 84 height 21
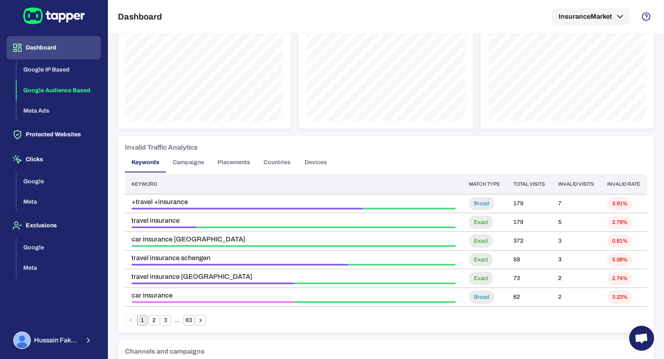
scroll to position [440, 0]
click at [202, 320] on icon "Go to next page" at bounding box center [200, 319] width 7 height 7
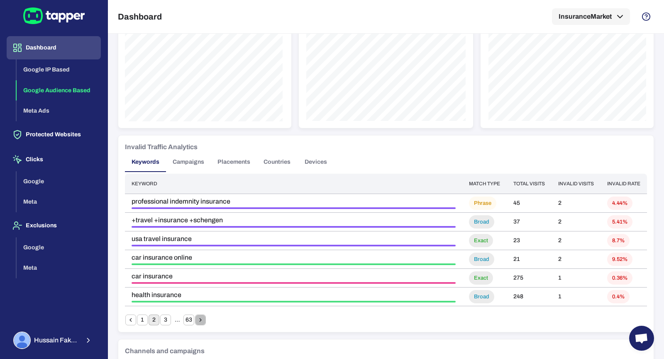
click at [202, 320] on icon "Go to next page" at bounding box center [200, 319] width 7 height 7
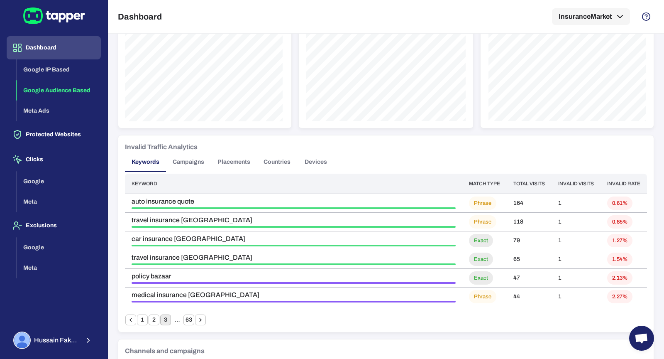
click at [202, 320] on icon "Go to next page" at bounding box center [200, 319] width 7 height 7
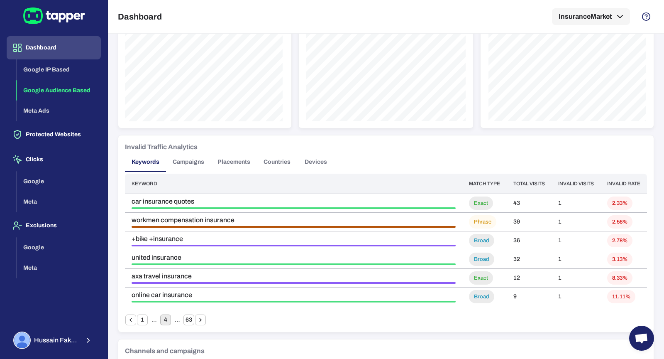
click at [204, 320] on icon "Go to next page" at bounding box center [200, 319] width 7 height 7
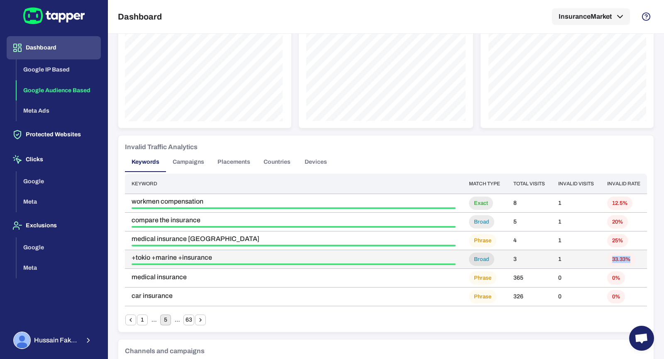
drag, startPoint x: 630, startPoint y: 253, endPoint x: 601, endPoint y: 251, distance: 29.5
click at [601, 251] on td "33.33%" at bounding box center [624, 259] width 46 height 19
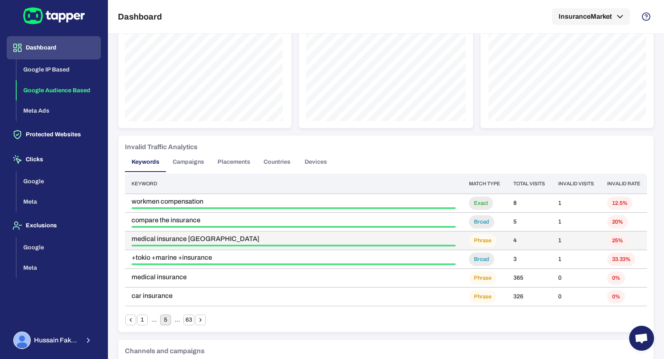
click at [614, 242] on span "25%" at bounding box center [617, 240] width 21 height 7
click at [509, 240] on td "4" at bounding box center [529, 240] width 45 height 19
drag, startPoint x: 516, startPoint y: 236, endPoint x: 458, endPoint y: 234, distance: 58.6
click at [458, 234] on tr "medical insurance dubai Phrase 4 1 25%" at bounding box center [386, 240] width 522 height 19
click at [601, 232] on td "25%" at bounding box center [624, 240] width 46 height 19
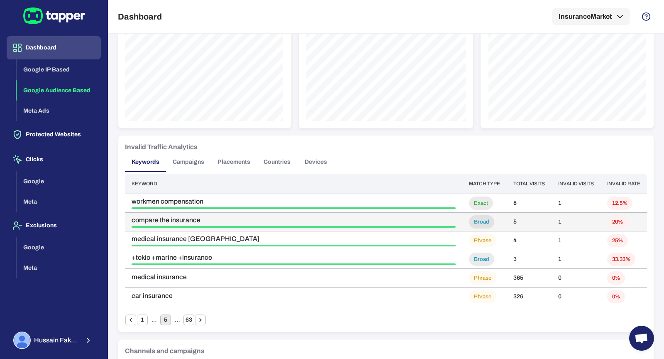
click at [613, 220] on span "20%" at bounding box center [617, 221] width 21 height 7
click at [619, 212] on td "20%" at bounding box center [624, 221] width 46 height 19
click at [516, 228] on td "5" at bounding box center [529, 221] width 45 height 19
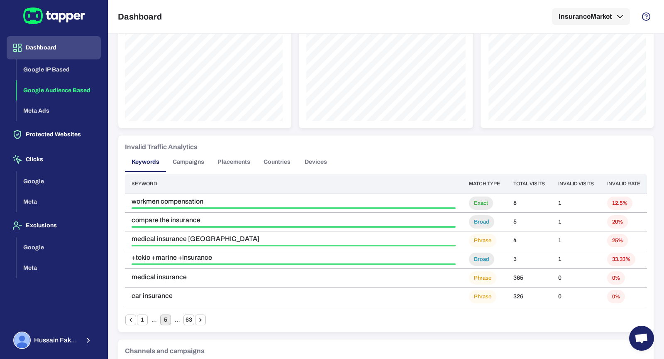
click at [140, 317] on button "1" at bounding box center [142, 319] width 11 height 11
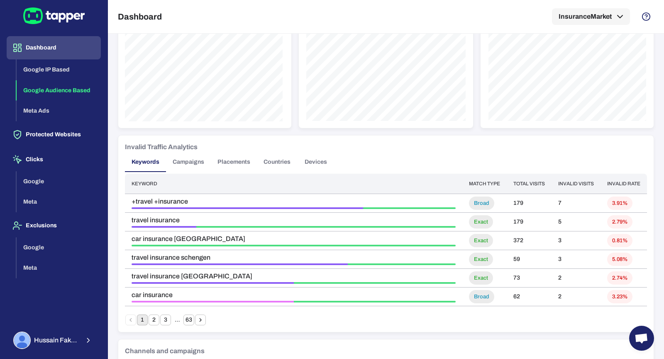
click at [188, 317] on button "63" at bounding box center [188, 319] width 11 height 11
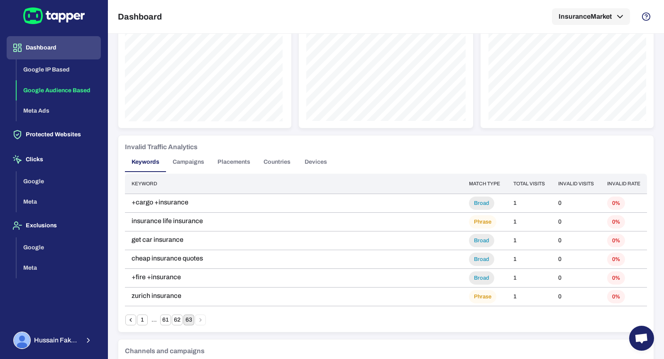
click at [132, 319] on icon "Go to previous page" at bounding box center [130, 319] width 7 height 7
click at [192, 160] on button "Campaigns" at bounding box center [188, 162] width 45 height 20
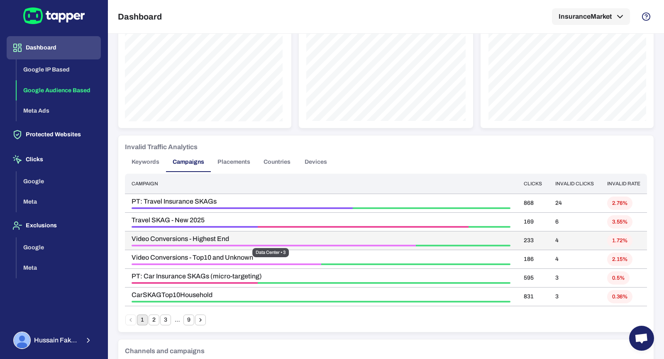
scroll to position [421, 0]
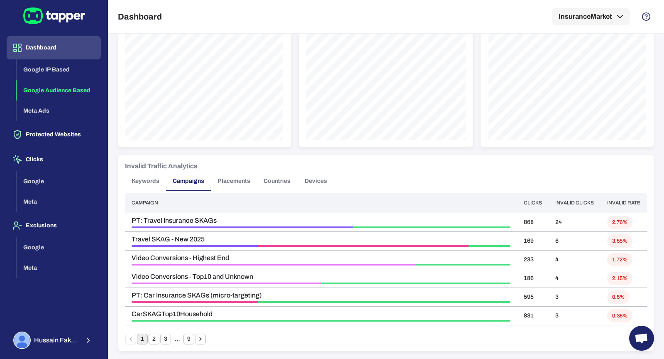
click at [148, 183] on button "Keywords" at bounding box center [145, 181] width 41 height 20
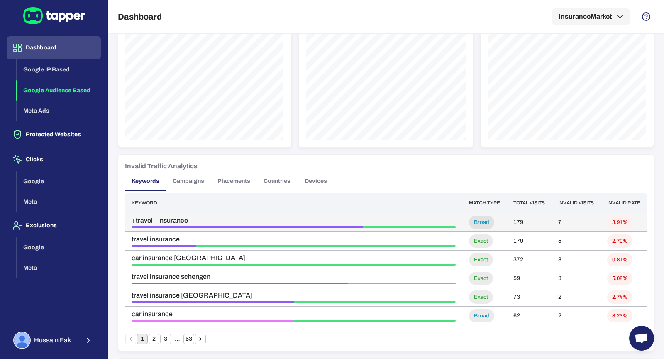
click at [296, 224] on div "+travel +insurance" at bounding box center [294, 222] width 324 height 12
drag, startPoint x: 135, startPoint y: 221, endPoint x: 189, endPoint y: 220, distance: 54.4
click at [189, 220] on span "+travel +insurance" at bounding box center [294, 220] width 324 height 8
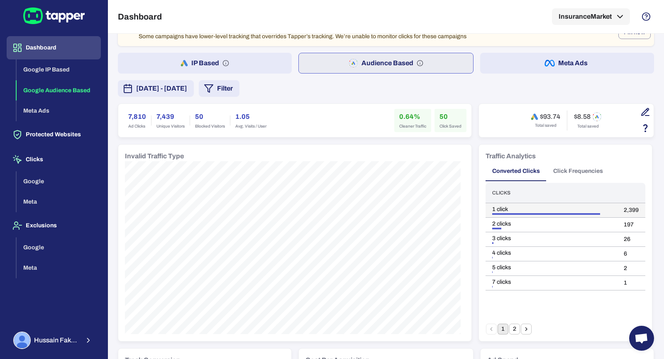
scroll to position [24, 0]
click at [510, 325] on button "2" at bounding box center [514, 327] width 11 height 11
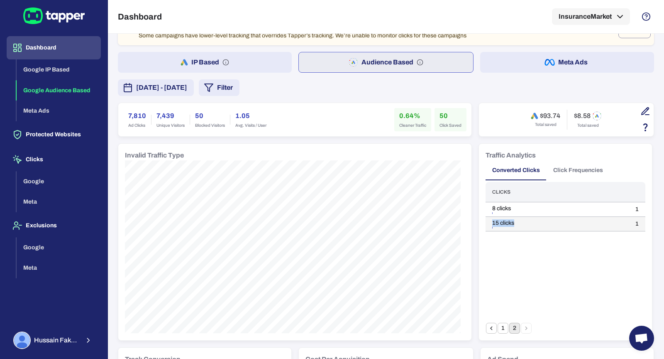
drag, startPoint x: 488, startPoint y: 221, endPoint x: 548, endPoint y: 221, distance: 59.8
click at [548, 221] on div "15 clicks" at bounding box center [557, 222] width 130 height 7
click at [545, 248] on div "Clicks 8 clicks 1 15 clicks 1" at bounding box center [566, 252] width 160 height 141
drag, startPoint x: 565, startPoint y: 223, endPoint x: 486, endPoint y: 223, distance: 78.9
click at [486, 223] on td "15 clicks" at bounding box center [557, 224] width 143 height 15
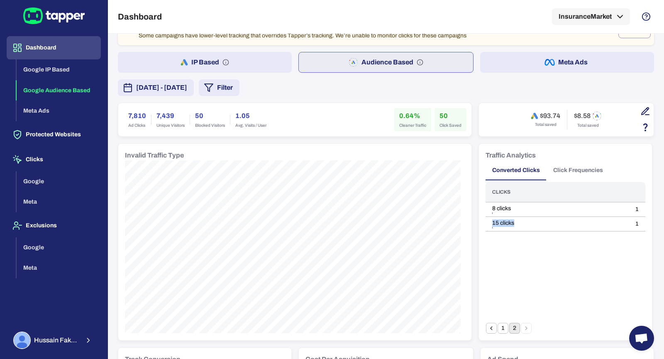
click at [525, 246] on div "Clicks 8 clicks 1 15 clicks 1" at bounding box center [566, 252] width 160 height 141
drag, startPoint x: 513, startPoint y: 217, endPoint x: 482, endPoint y: 217, distance: 30.7
click at [486, 217] on td "15 clicks" at bounding box center [557, 224] width 143 height 15
click at [525, 227] on td "15 clicks" at bounding box center [557, 224] width 143 height 15
drag, startPoint x: 518, startPoint y: 223, endPoint x: 486, endPoint y: 223, distance: 32.0
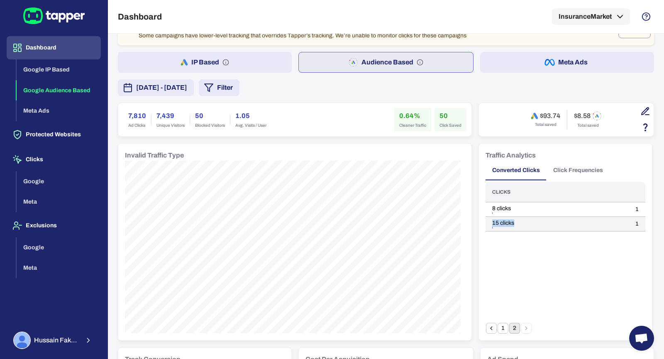
click at [486, 223] on td "15 clicks" at bounding box center [557, 224] width 143 height 15
click at [500, 327] on button "1" at bounding box center [503, 327] width 11 height 11
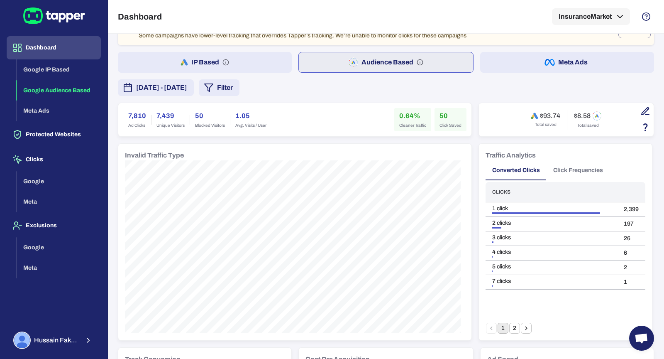
click at [587, 171] on button "Click Frequencies" at bounding box center [578, 170] width 63 height 20
click at [519, 170] on button "Converted Clicks" at bounding box center [516, 170] width 61 height 20
click at [68, 137] on button "Protected Websites" at bounding box center [54, 134] width 94 height 23
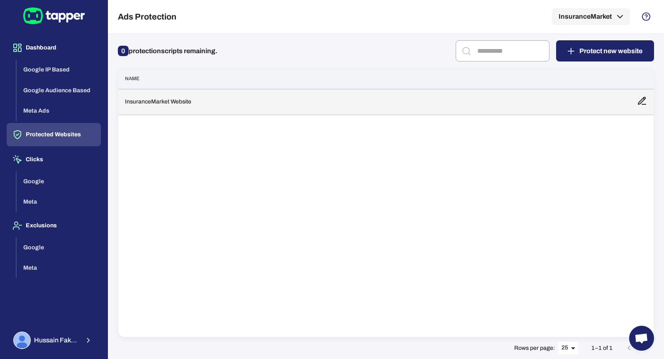
click at [229, 102] on td "InsuranceMarket Website" at bounding box center [374, 102] width 512 height 26
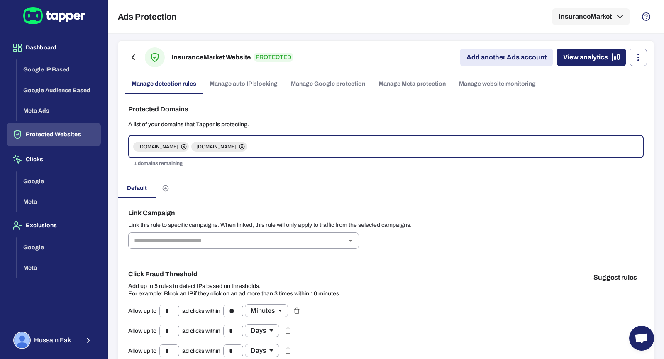
click at [244, 145] on circle at bounding box center [241, 146] width 5 height 5
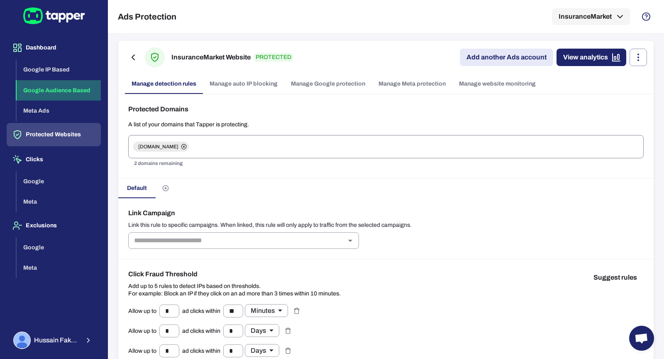
click at [46, 90] on button "Google Audience Based" at bounding box center [59, 90] width 84 height 21
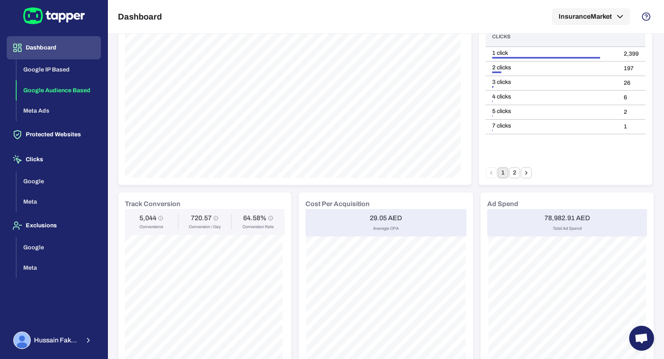
scroll to position [305, 0]
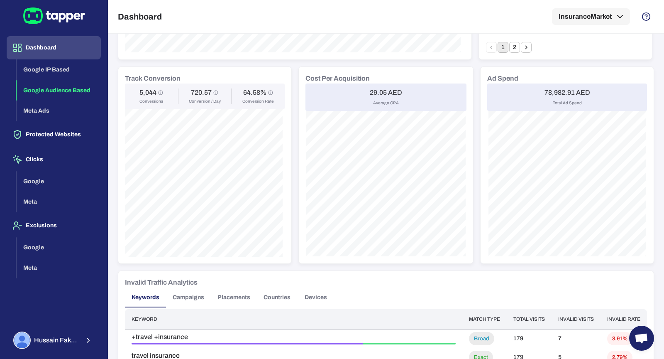
click at [500, 81] on h6 "Ad Spend" at bounding box center [502, 78] width 31 height 10
click at [498, 81] on h6 "Ad Spend" at bounding box center [502, 78] width 31 height 10
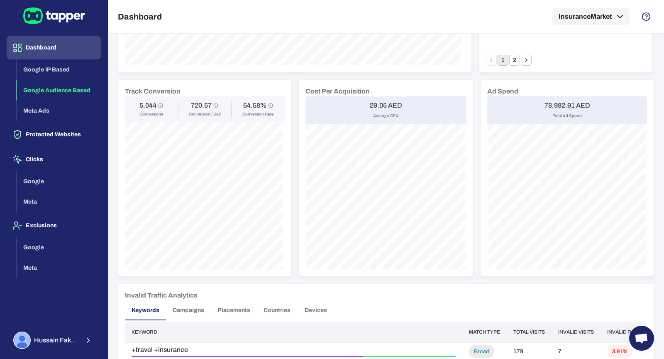
scroll to position [0, 0]
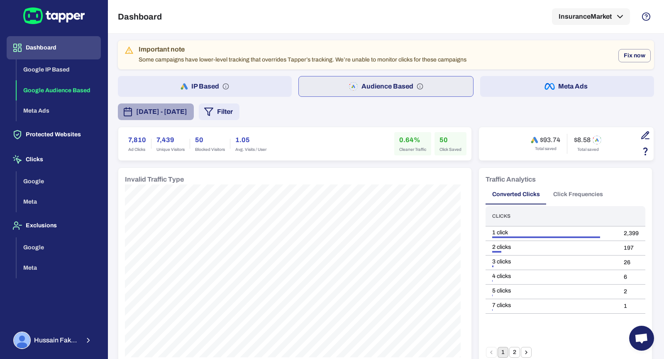
click at [187, 108] on span "[DATE] - [DATE]" at bounding box center [161, 112] width 51 height 10
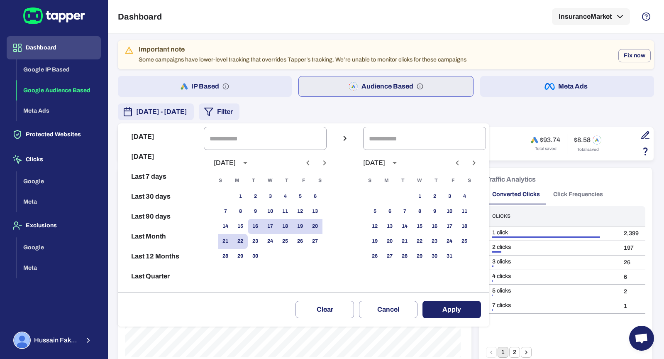
click at [313, 163] on icon "Previous month" at bounding box center [308, 163] width 10 height 10
click at [308, 192] on button "1" at bounding box center [300, 196] width 15 height 15
type input "**********"
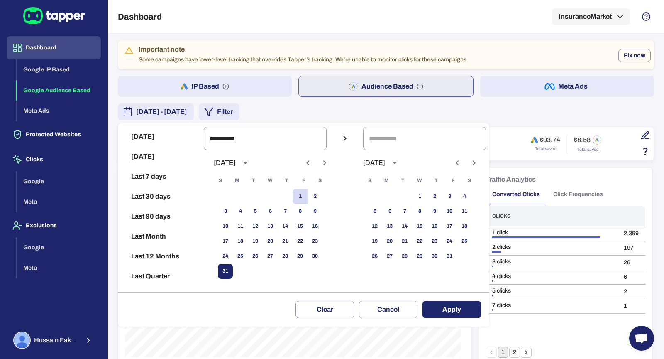
click at [233, 266] on button "31" at bounding box center [225, 271] width 15 height 15
type input "**********"
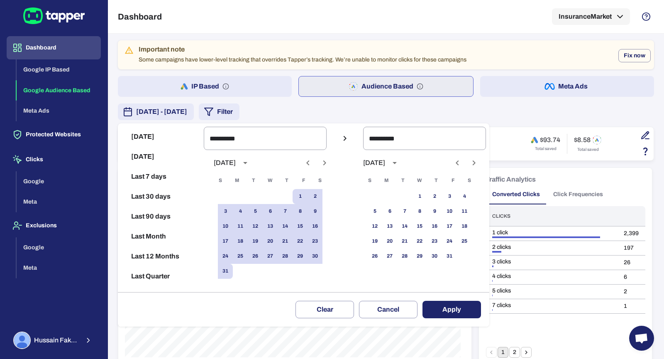
click at [461, 311] on button "Apply" at bounding box center [451, 308] width 59 height 17
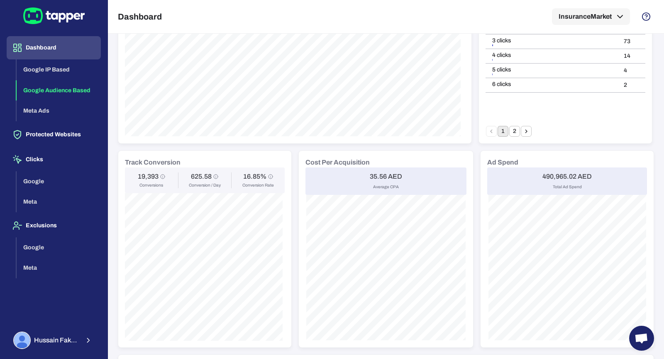
scroll to position [222, 0]
drag, startPoint x: 366, startPoint y: 171, endPoint x: 401, endPoint y: 171, distance: 35.3
click at [401, 171] on div "35.56 AED Average CPA" at bounding box center [385, 179] width 161 height 27
